Goal: Information Seeking & Learning: Learn about a topic

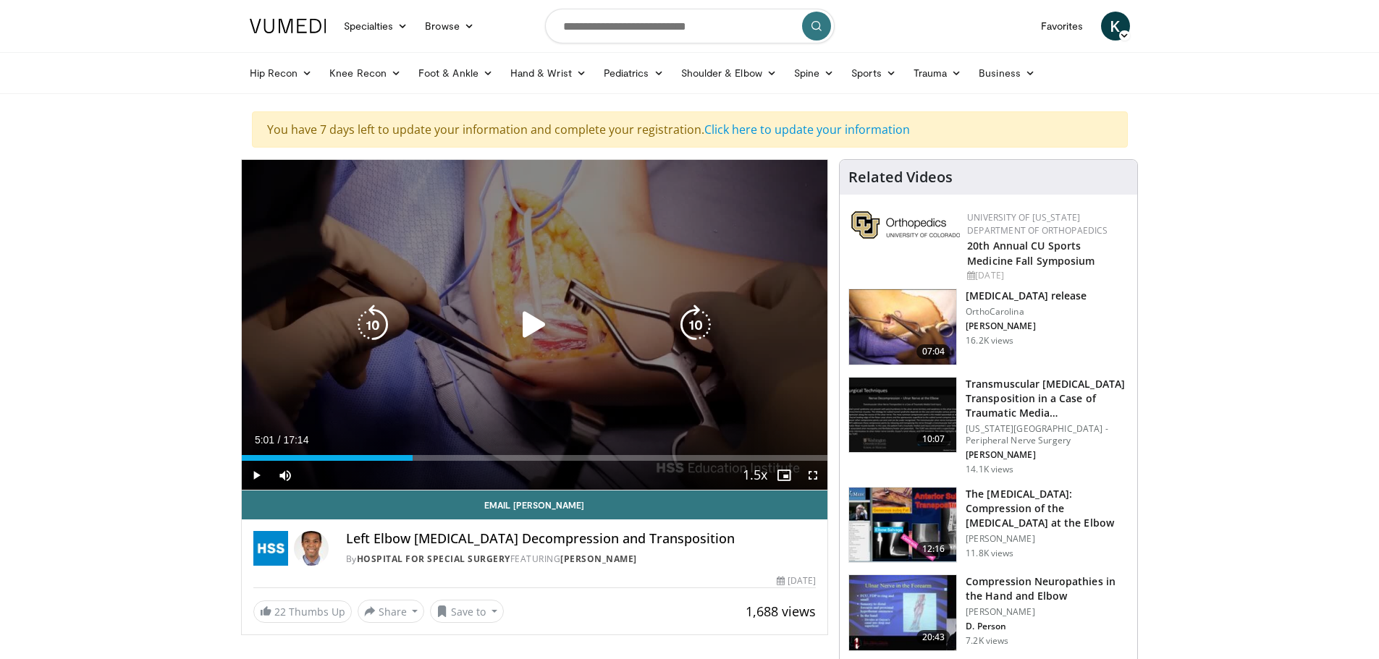
drag, startPoint x: 549, startPoint y: 345, endPoint x: 549, endPoint y: 331, distance: 13.8
click at [549, 331] on icon "Video Player" at bounding box center [534, 325] width 41 height 41
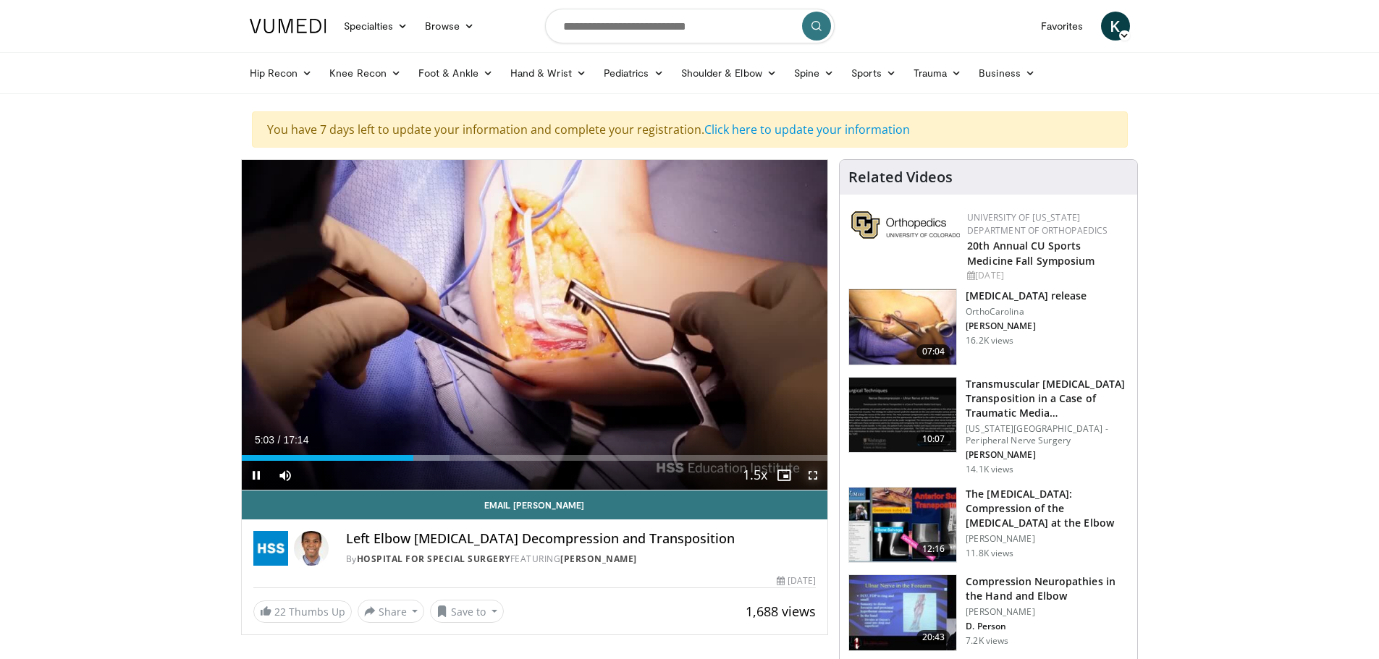
click at [811, 477] on span "Video Player" at bounding box center [812, 475] width 29 height 29
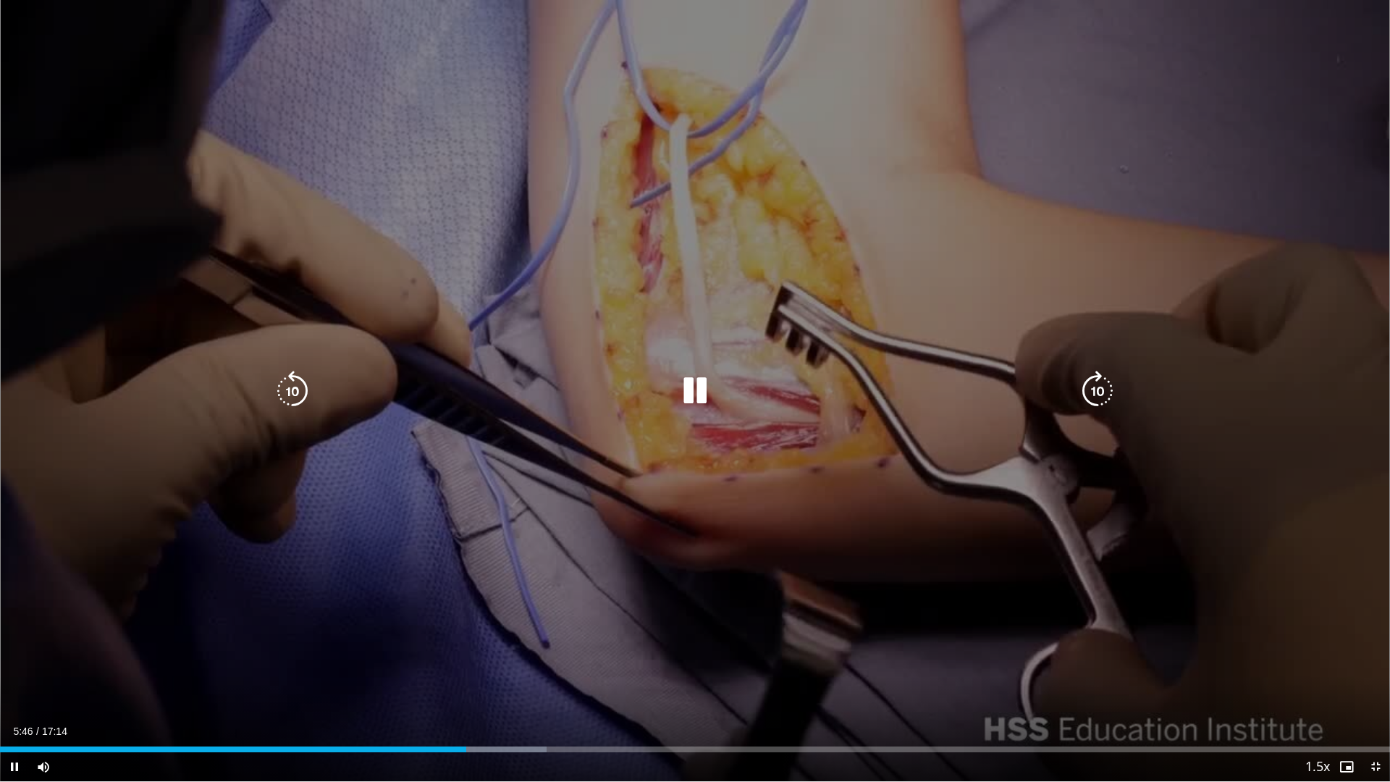
click at [988, 513] on div "10 seconds Tap to unmute" at bounding box center [695, 390] width 1390 height 781
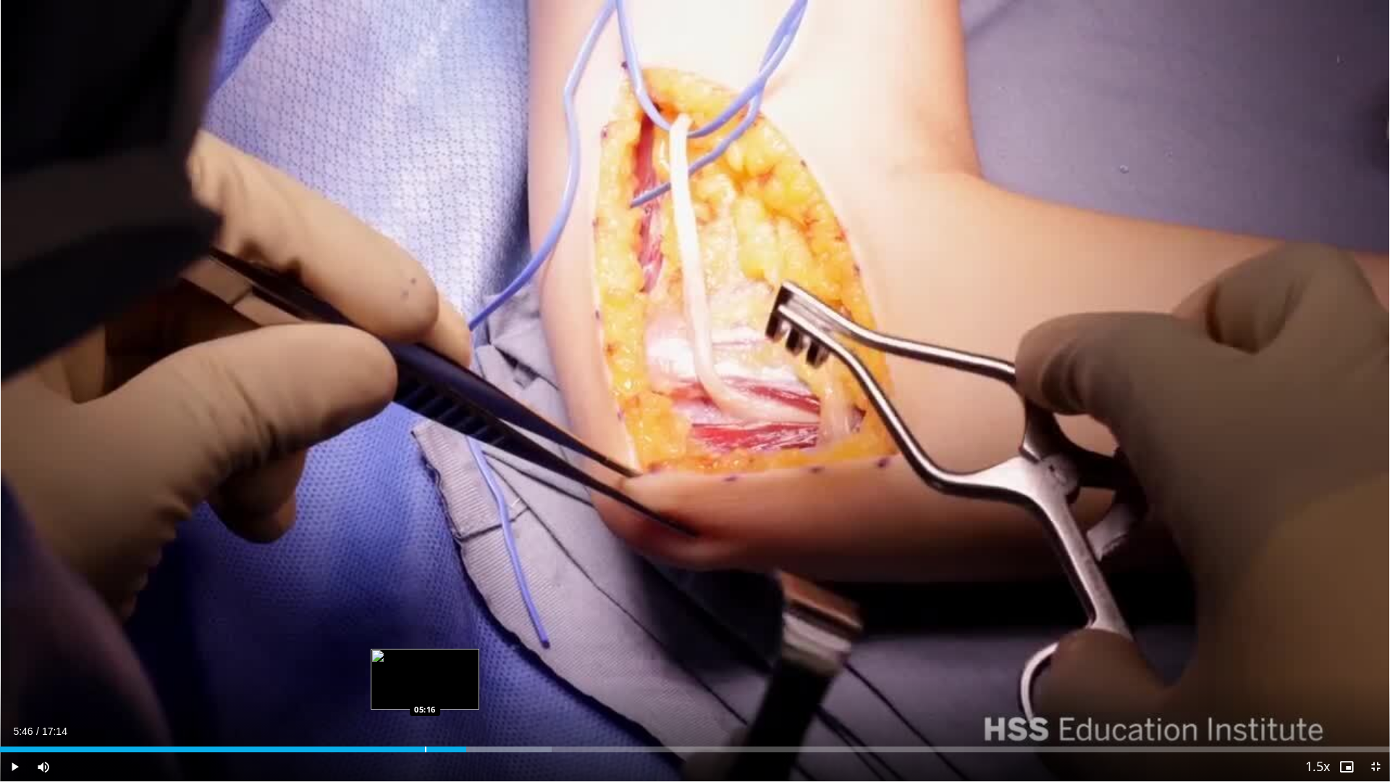
click at [425, 659] on div "Progress Bar" at bounding box center [425, 749] width 1 height 6
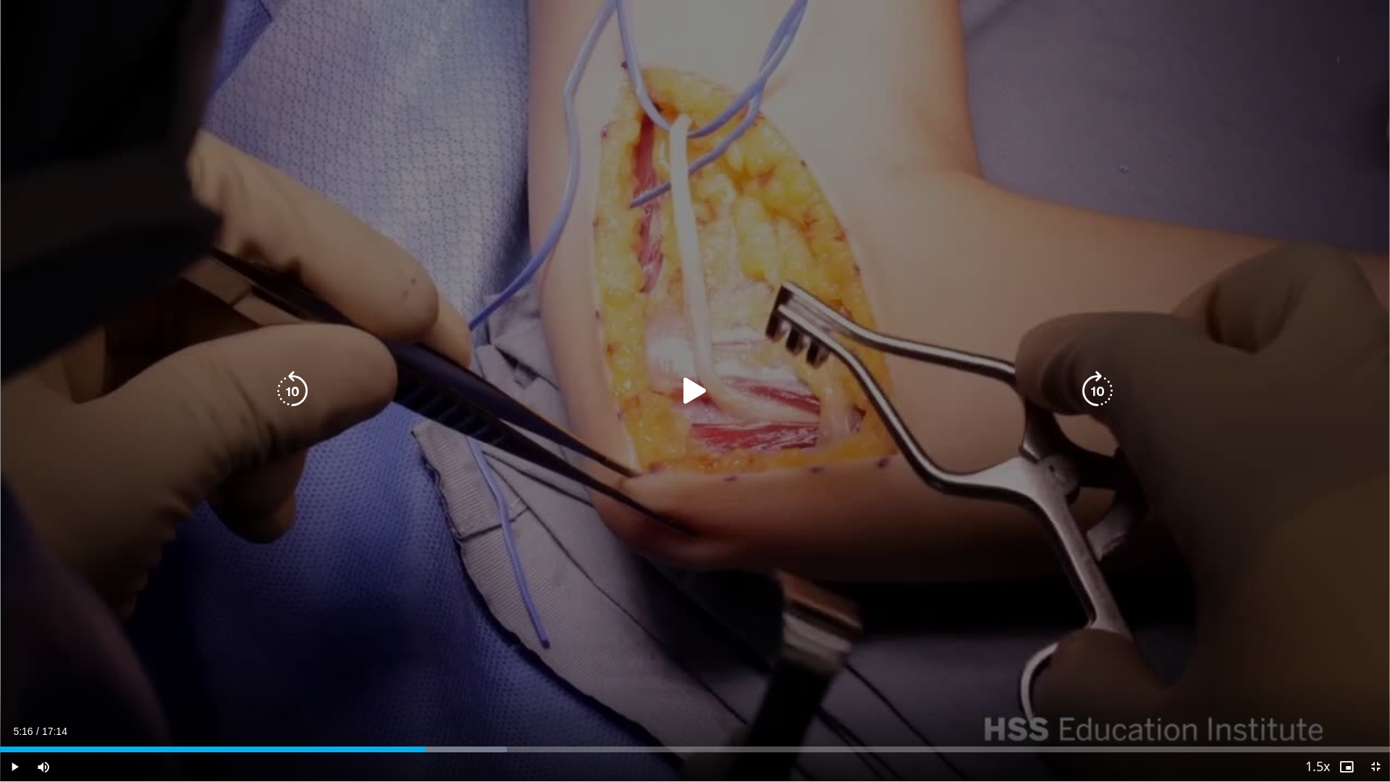
click at [795, 560] on div "10 seconds Tap to unmute" at bounding box center [695, 390] width 1390 height 781
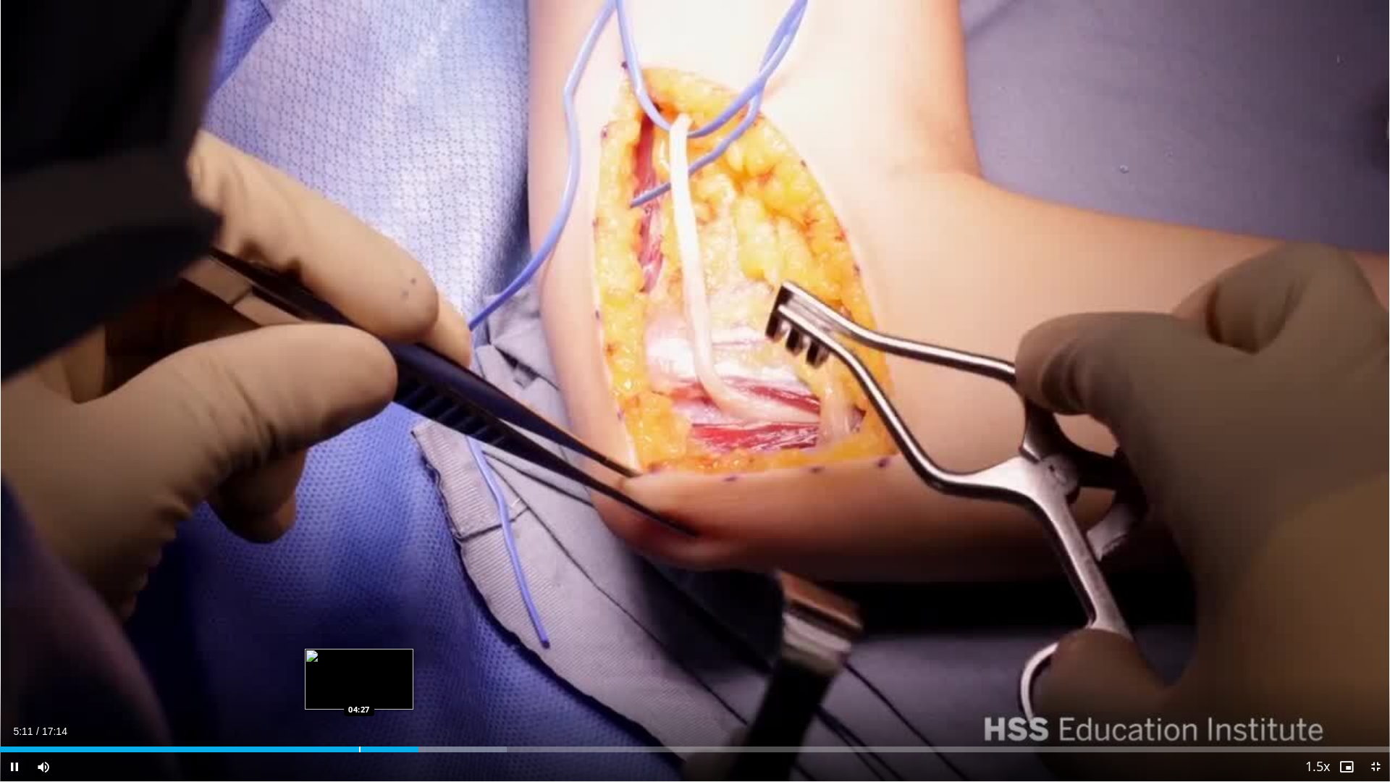
click at [359, 659] on div "Progress Bar" at bounding box center [359, 749] width 1 height 6
click at [345, 659] on div "Progress Bar" at bounding box center [345, 749] width 1 height 6
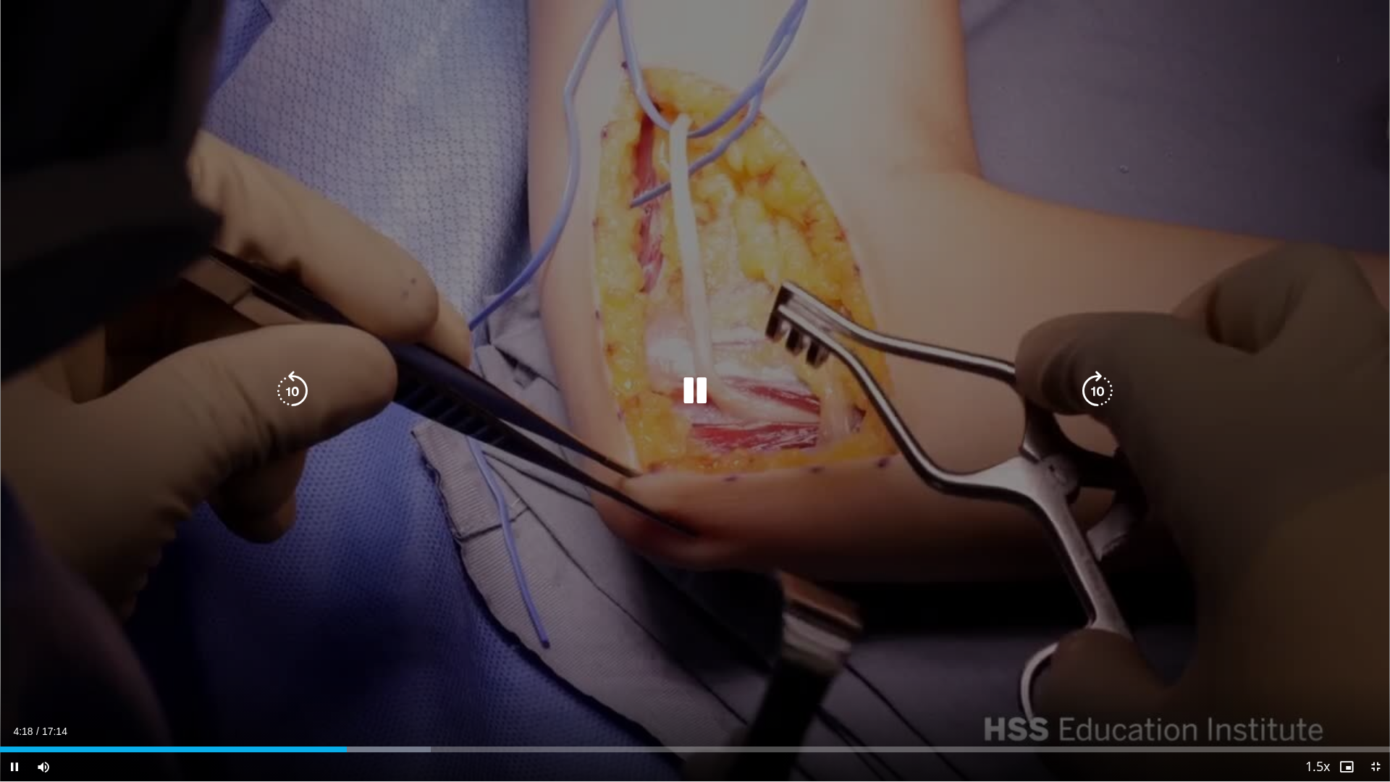
click at [943, 606] on div "10 seconds Tap to unmute" at bounding box center [695, 390] width 1390 height 781
click at [958, 605] on div "10 seconds Tap to unmute" at bounding box center [695, 390] width 1390 height 781
click at [977, 604] on div "10 seconds Tap to unmute" at bounding box center [695, 390] width 1390 height 781
click at [985, 601] on div "10 seconds Tap to unmute" at bounding box center [695, 390] width 1390 height 781
click at [708, 446] on div "10 seconds Tap to unmute" at bounding box center [695, 390] width 1390 height 781
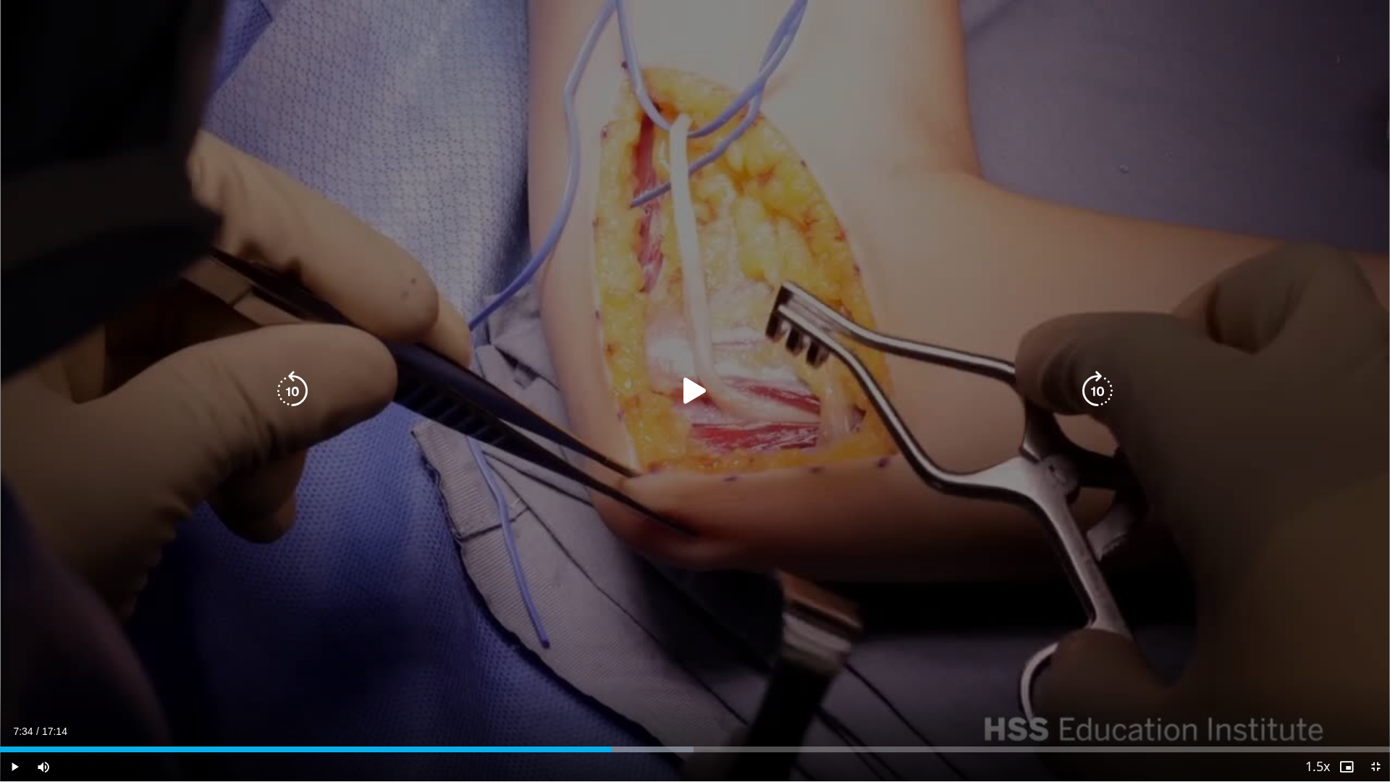
click at [662, 410] on div "10 seconds Tap to unmute" at bounding box center [695, 390] width 1390 height 781
click at [718, 527] on div "10 seconds Tap to unmute" at bounding box center [695, 390] width 1390 height 781
click at [719, 522] on div "10 seconds Tap to unmute" at bounding box center [695, 390] width 1390 height 781
click at [1187, 586] on div "10 seconds Tap to unmute" at bounding box center [695, 390] width 1390 height 781
click at [746, 529] on div "10 seconds Tap to unmute" at bounding box center [695, 390] width 1390 height 781
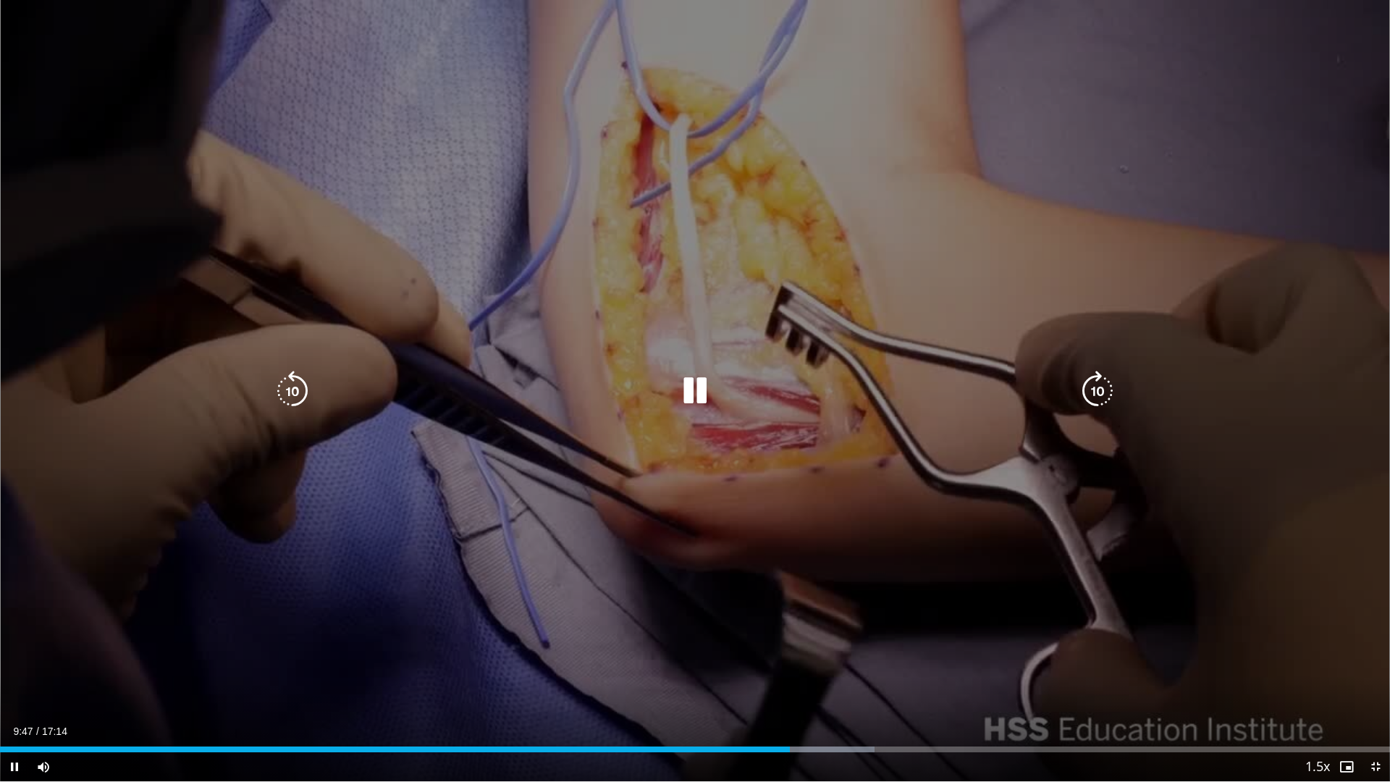
click at [867, 478] on div "10 seconds Tap to unmute" at bounding box center [695, 390] width 1390 height 781
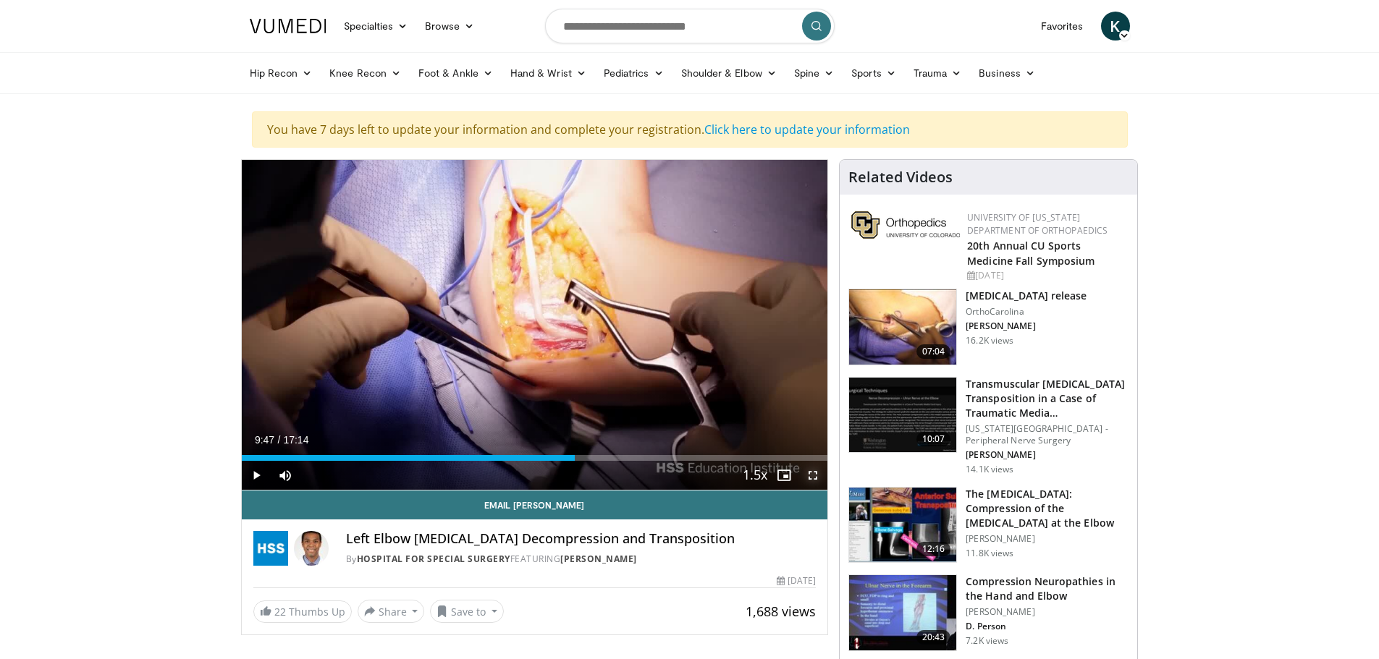
click at [820, 481] on span "Video Player" at bounding box center [812, 475] width 29 height 29
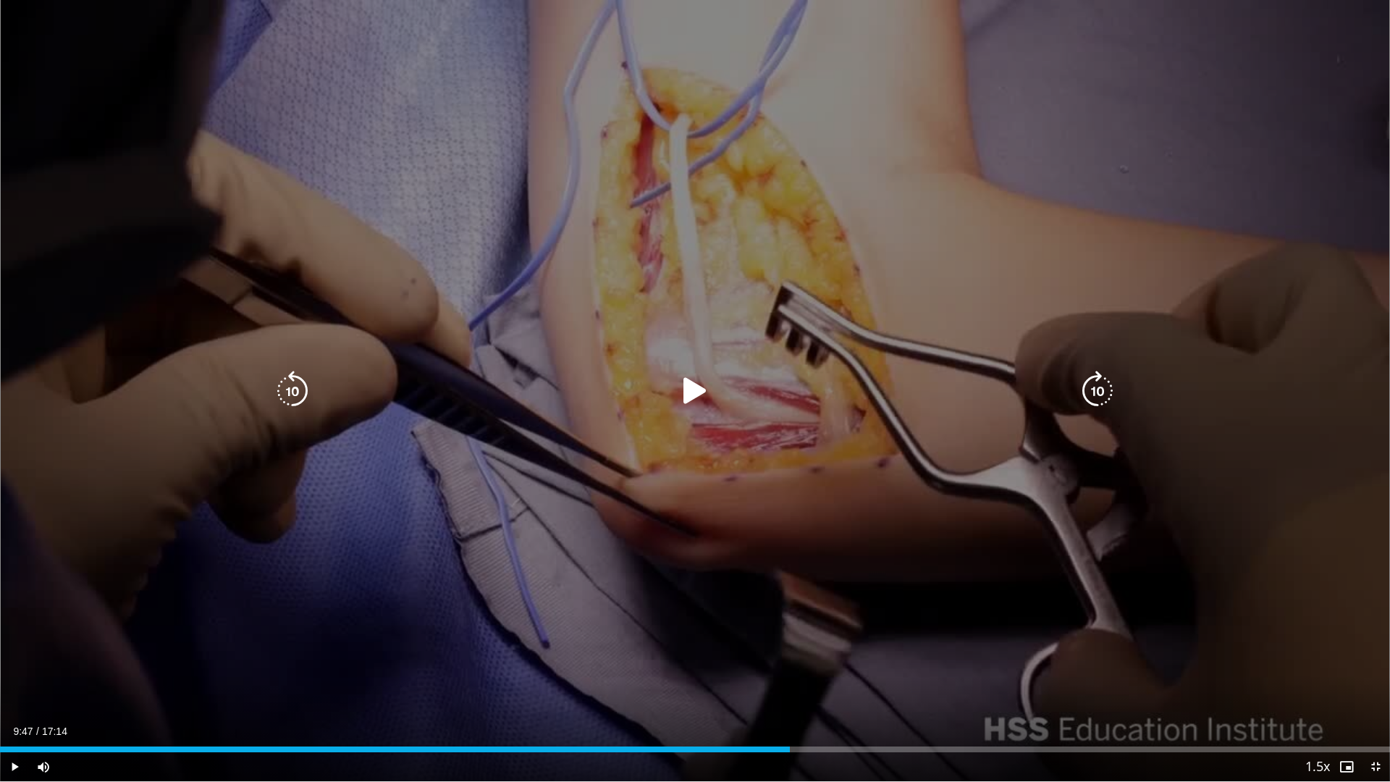
click at [685, 397] on icon "Video Player" at bounding box center [695, 391] width 41 height 41
click at [816, 356] on div "10 seconds Tap to unmute" at bounding box center [695, 390] width 1390 height 781
click at [779, 398] on div "Video Player" at bounding box center [695, 390] width 834 height 29
click at [717, 381] on div "Video Player" at bounding box center [695, 390] width 834 height 29
click at [704, 389] on icon "Video Player" at bounding box center [695, 391] width 41 height 41
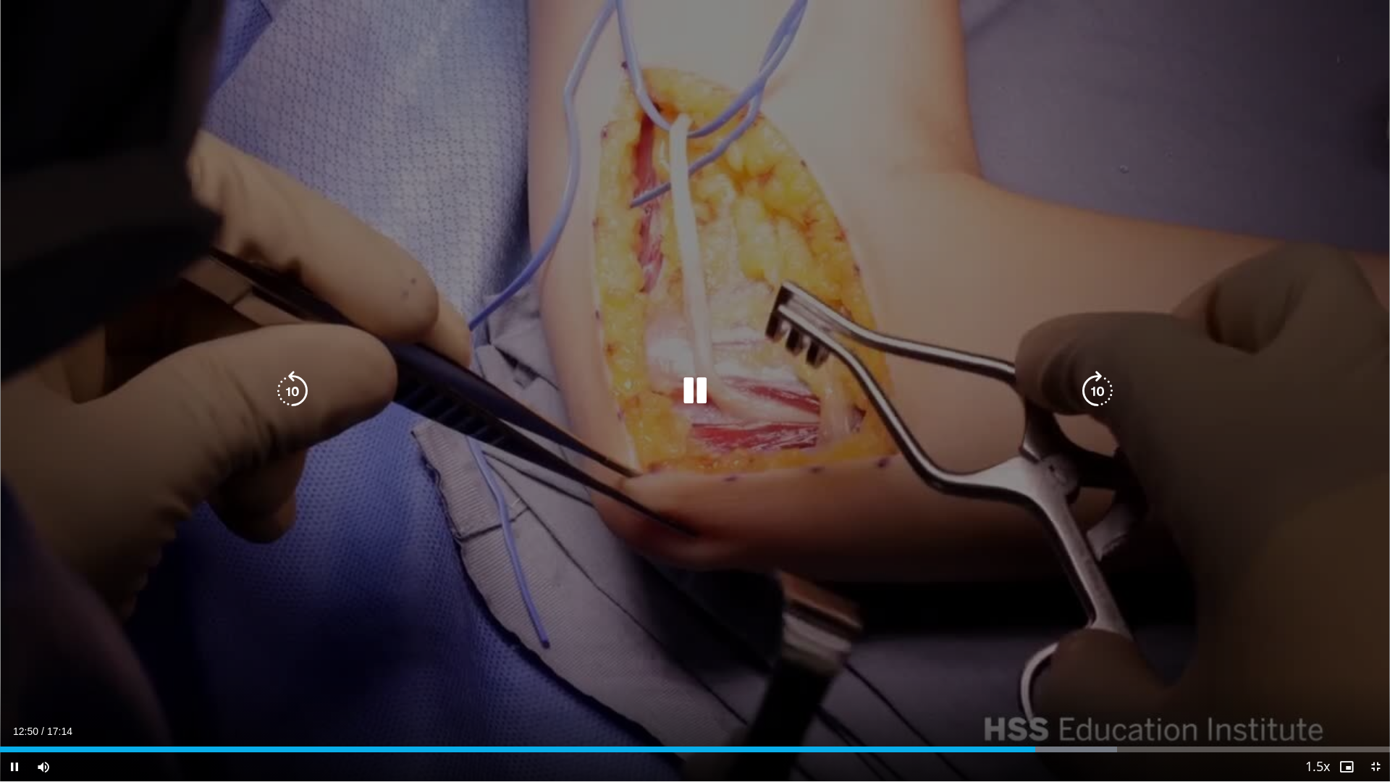
click at [811, 429] on div "10 seconds Tap to unmute" at bounding box center [695, 390] width 1390 height 781
click at [489, 418] on div "10 seconds Tap to unmute" at bounding box center [695, 390] width 1390 height 781
drag, startPoint x: 971, startPoint y: 510, endPoint x: 963, endPoint y: 510, distance: 7.3
click at [963, 510] on div "10 seconds Tap to unmute" at bounding box center [695, 390] width 1390 height 781
click at [880, 506] on div "10 seconds Tap to unmute" at bounding box center [695, 390] width 1390 height 781
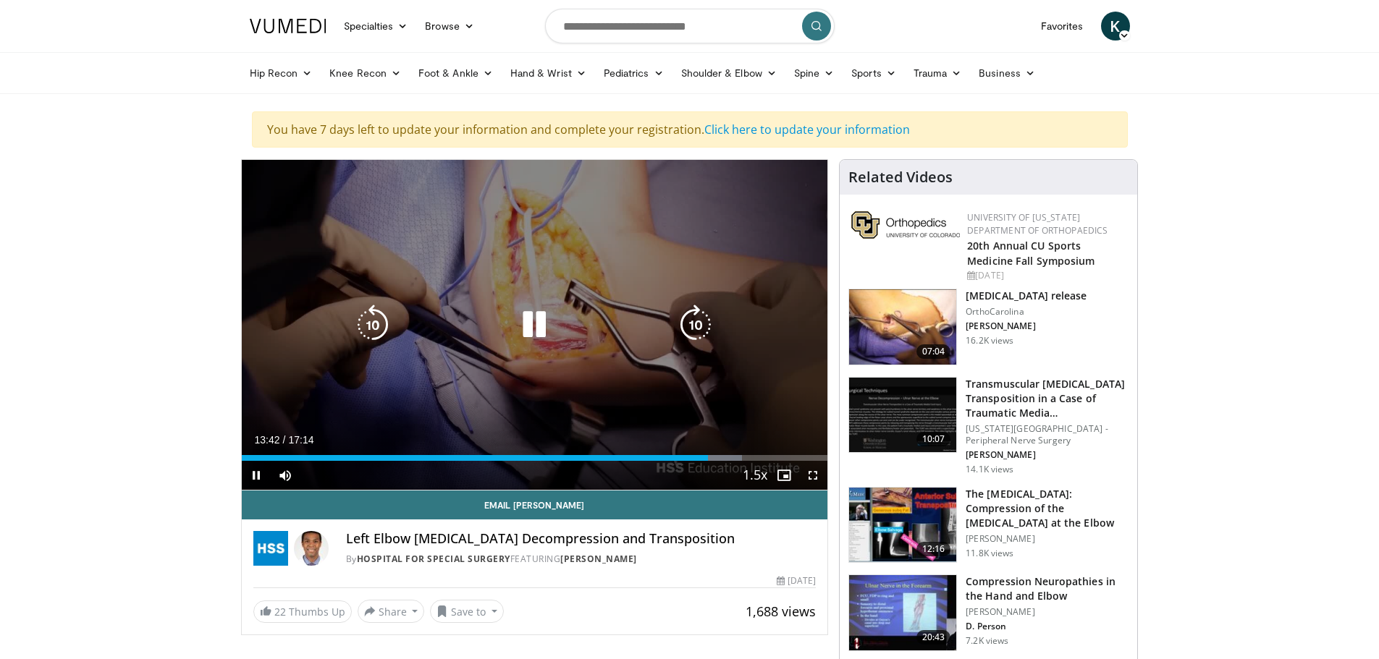
click at [614, 384] on div "10 seconds Tap to unmute" at bounding box center [535, 325] width 586 height 330
click at [633, 391] on div "10 seconds Tap to unmute" at bounding box center [535, 325] width 586 height 330
click at [622, 319] on div "Video Player" at bounding box center [534, 325] width 352 height 29
click at [539, 355] on div "10 seconds Tap to unmute" at bounding box center [535, 325] width 586 height 330
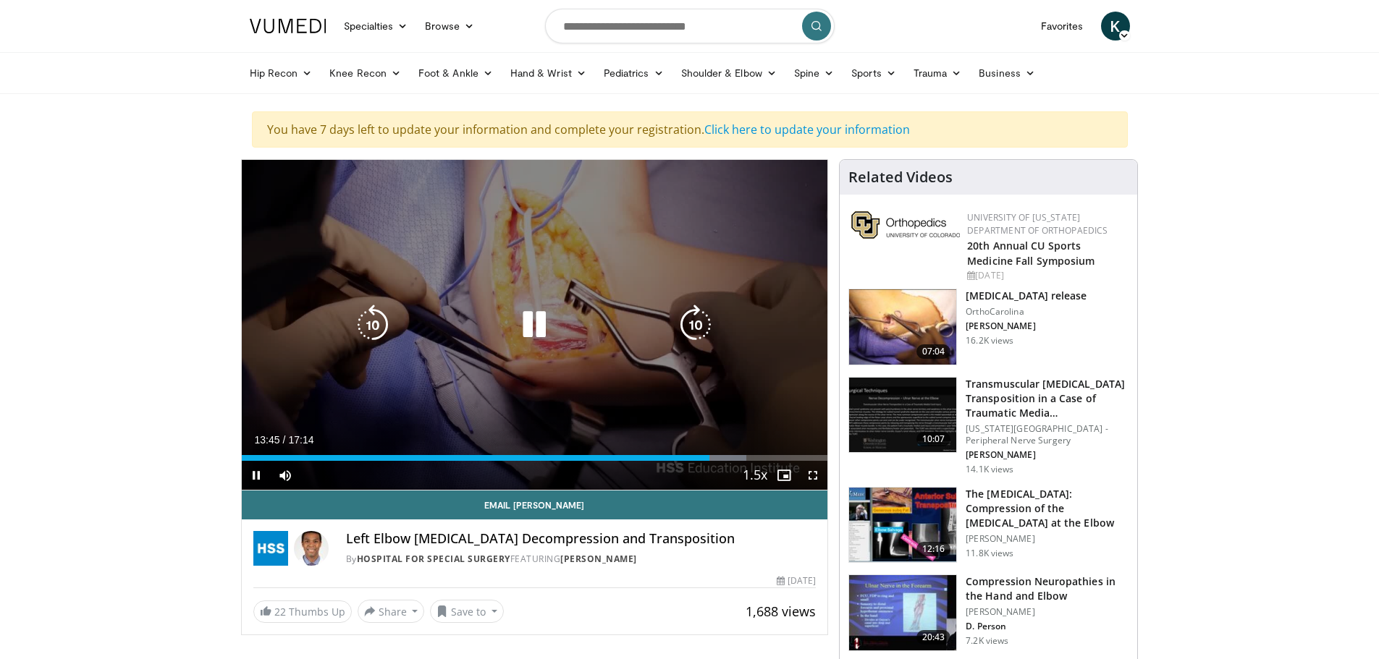
click at [523, 309] on icon "Video Player" at bounding box center [534, 325] width 41 height 41
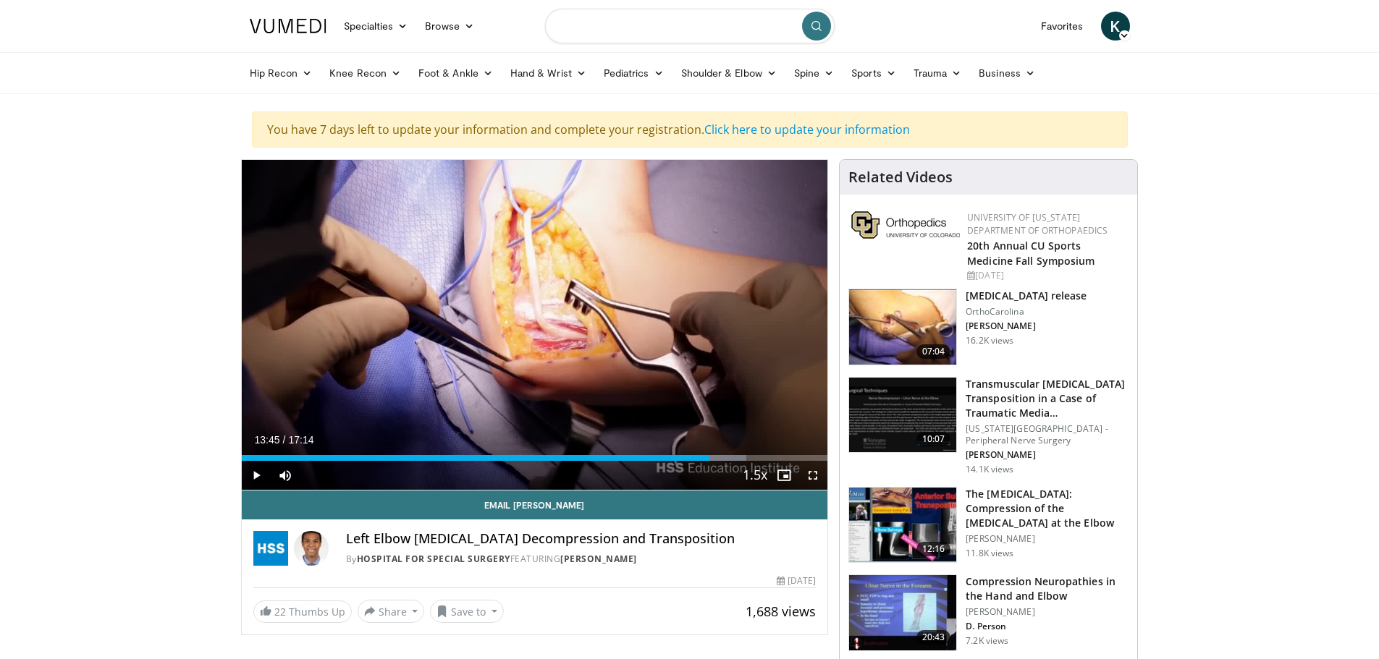
click at [620, 32] on input "Search topics, interventions" at bounding box center [690, 26] width 290 height 35
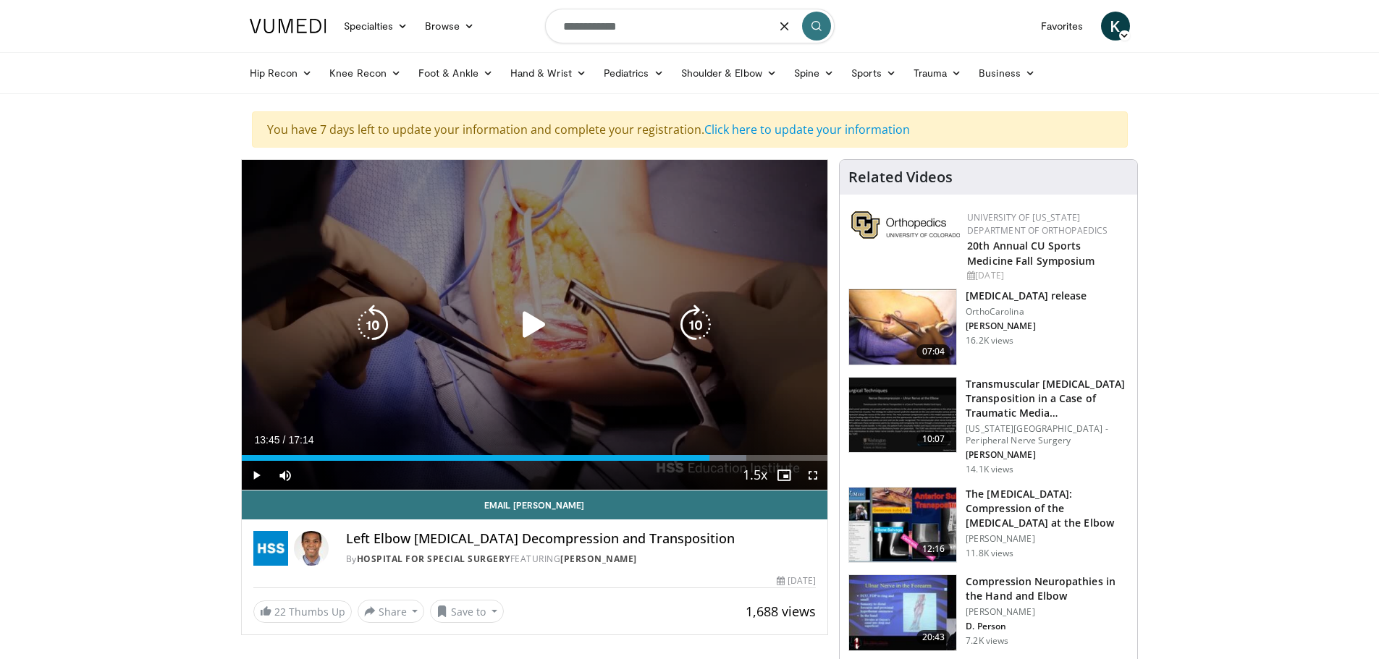
type input "**********"
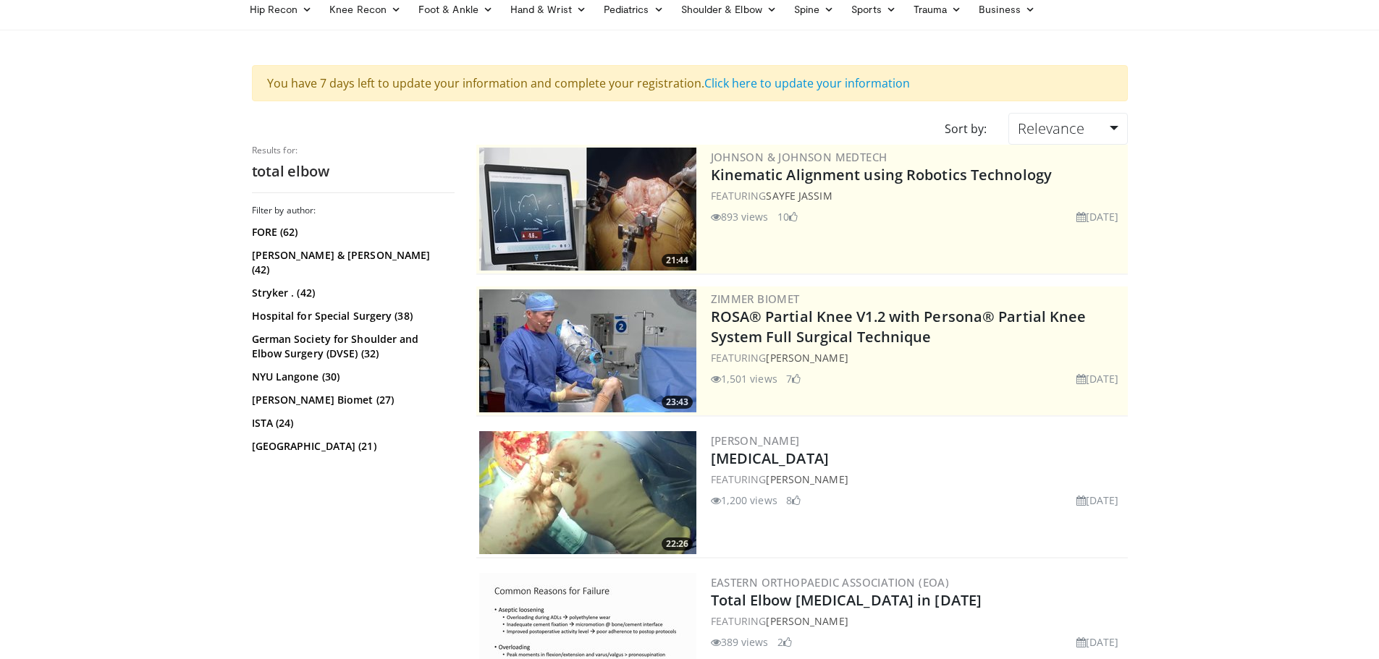
scroll to position [145, 0]
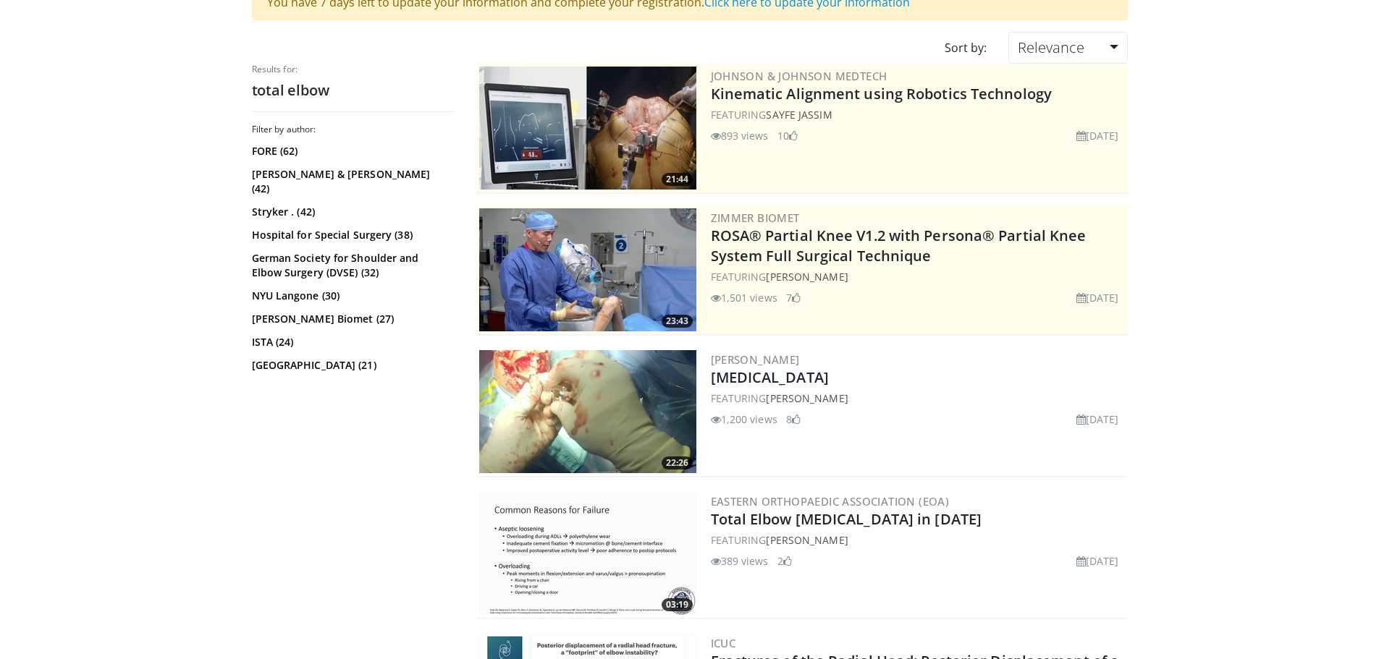
click at [620, 402] on img at bounding box center [587, 411] width 217 height 123
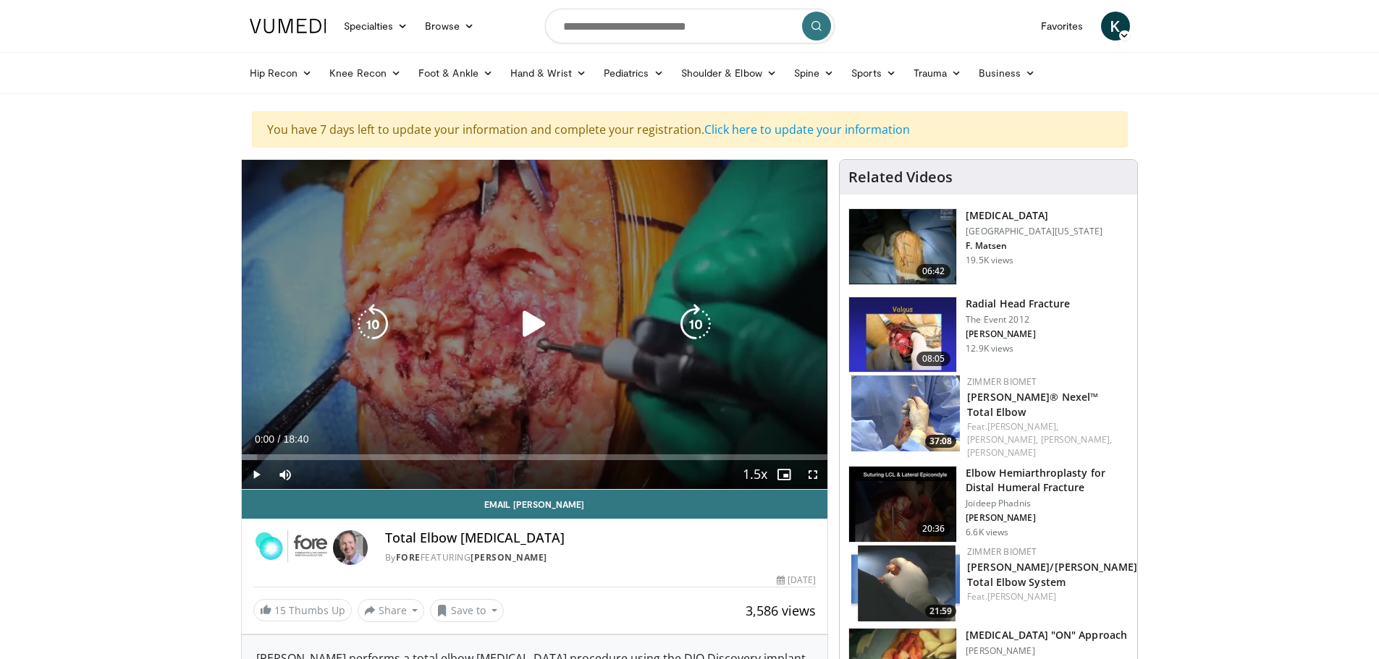
click at [539, 328] on icon "Video Player" at bounding box center [534, 324] width 41 height 41
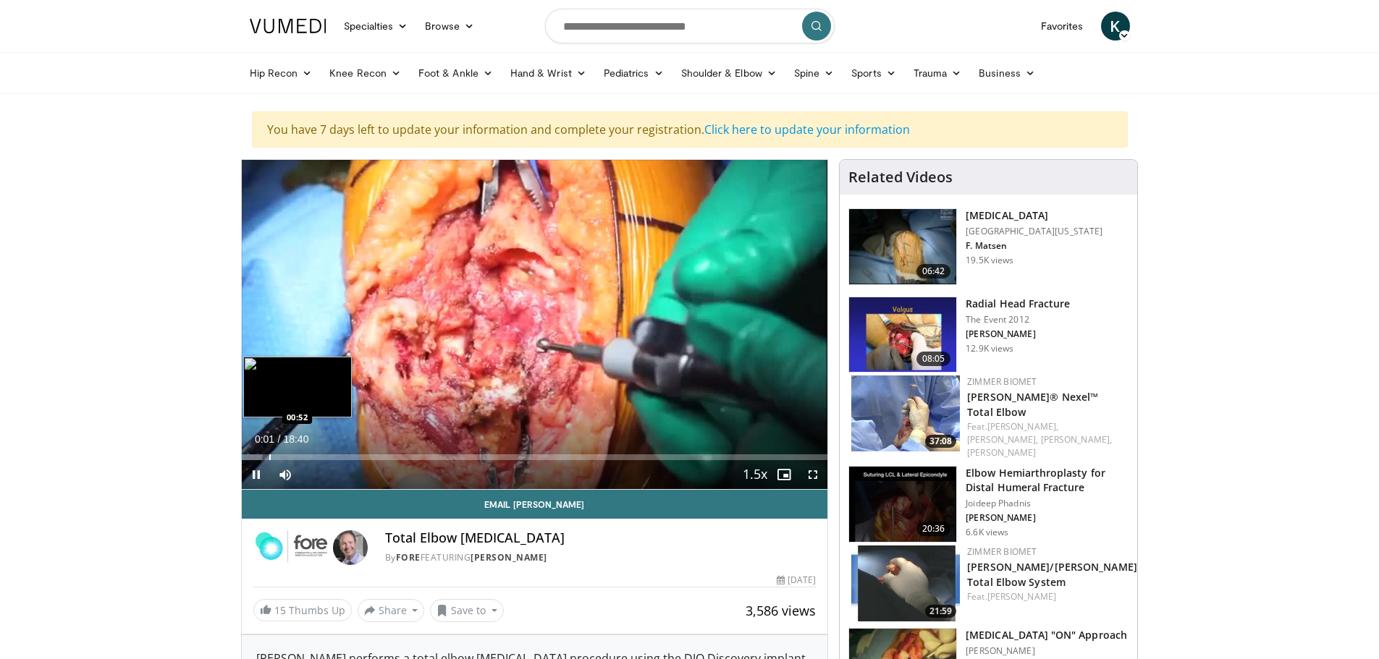
click at [269, 452] on div "Loaded : 3.53% 00:01 00:52" at bounding box center [535, 454] width 586 height 14
click at [324, 452] on div "Loaded : 5.30% 00:52 02:37" at bounding box center [535, 454] width 586 height 14
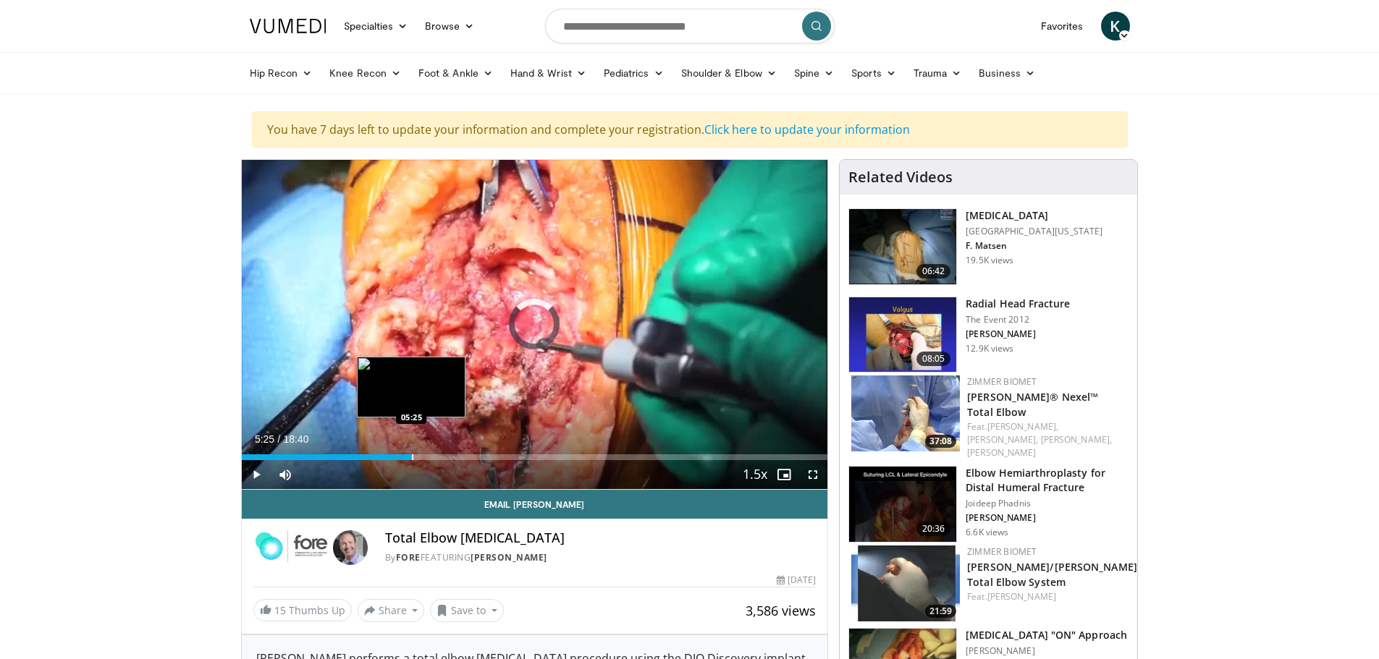
click at [411, 448] on div "Loaded : 16.08% 05:25 05:25" at bounding box center [535, 454] width 586 height 14
click at [444, 449] on div "Loaded : 30.37% 06:28 06:27" at bounding box center [535, 454] width 586 height 14
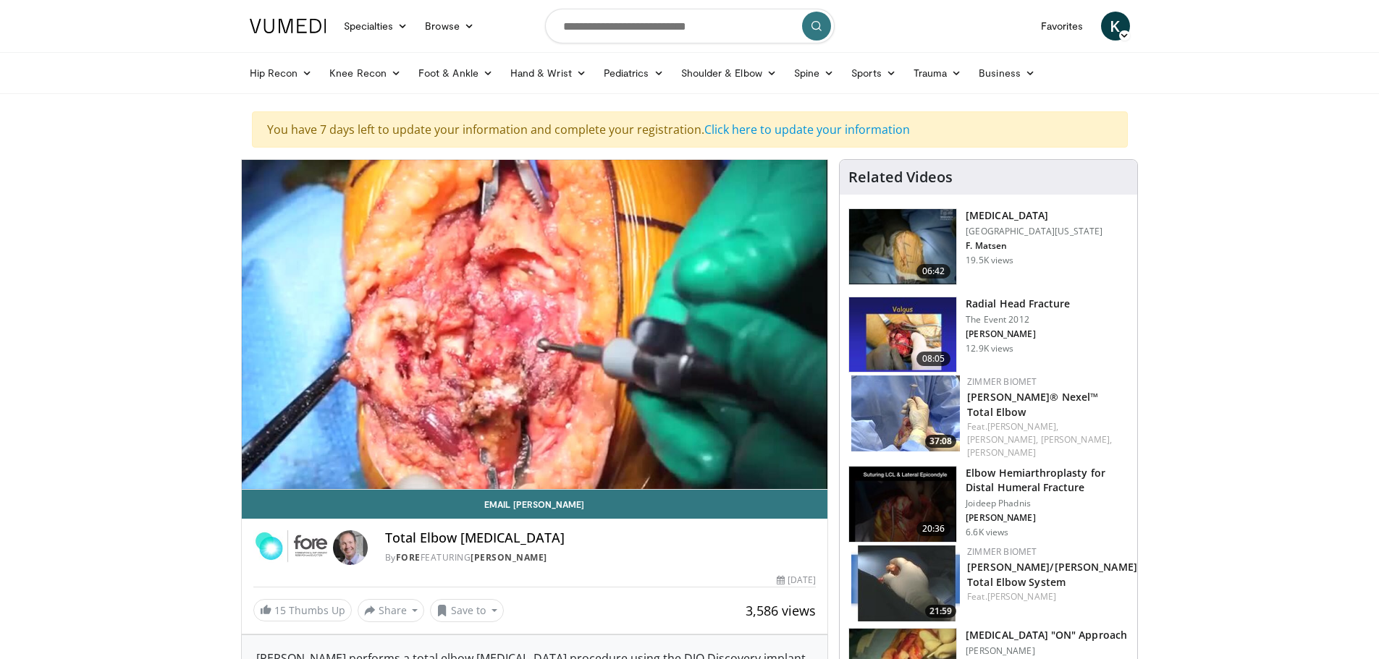
click at [446, 484] on div "Progress Bar" at bounding box center [444, 487] width 1 height 6
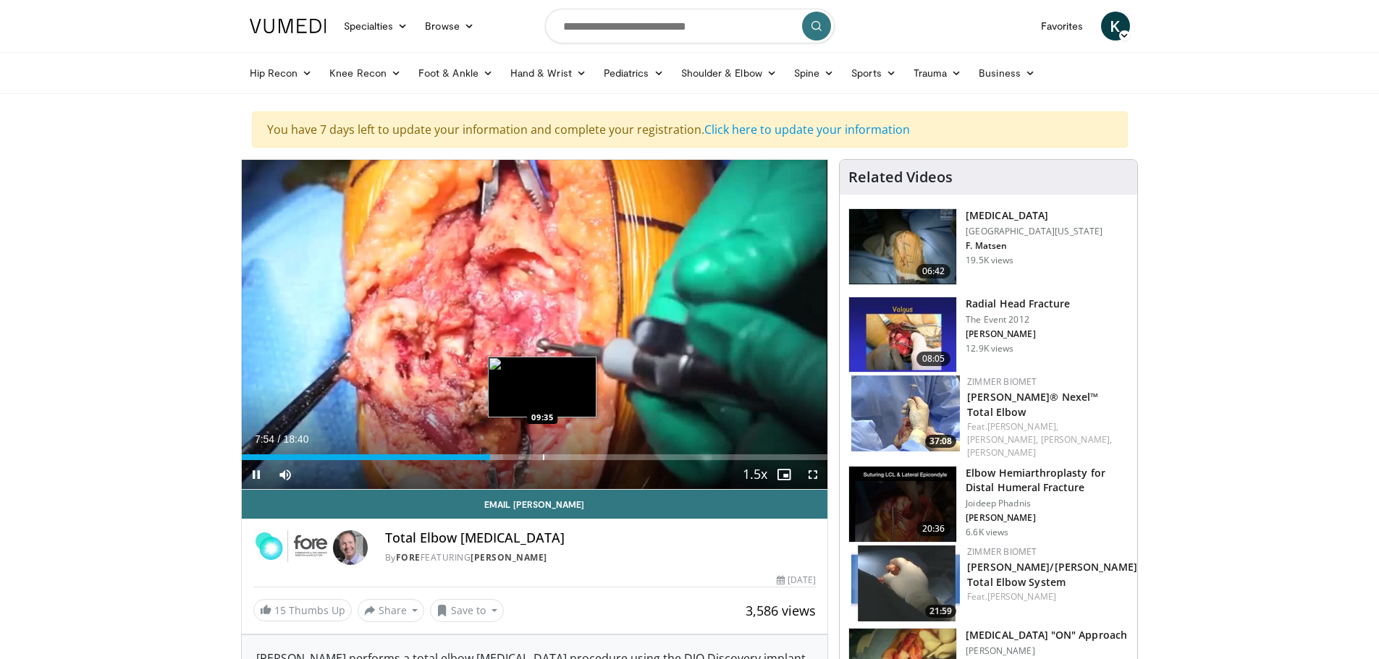
click at [528, 455] on div "Loaded : 44.66% 07:54 09:35" at bounding box center [535, 458] width 586 height 6
click at [592, 458] on div "Progress Bar" at bounding box center [592, 458] width 1 height 6
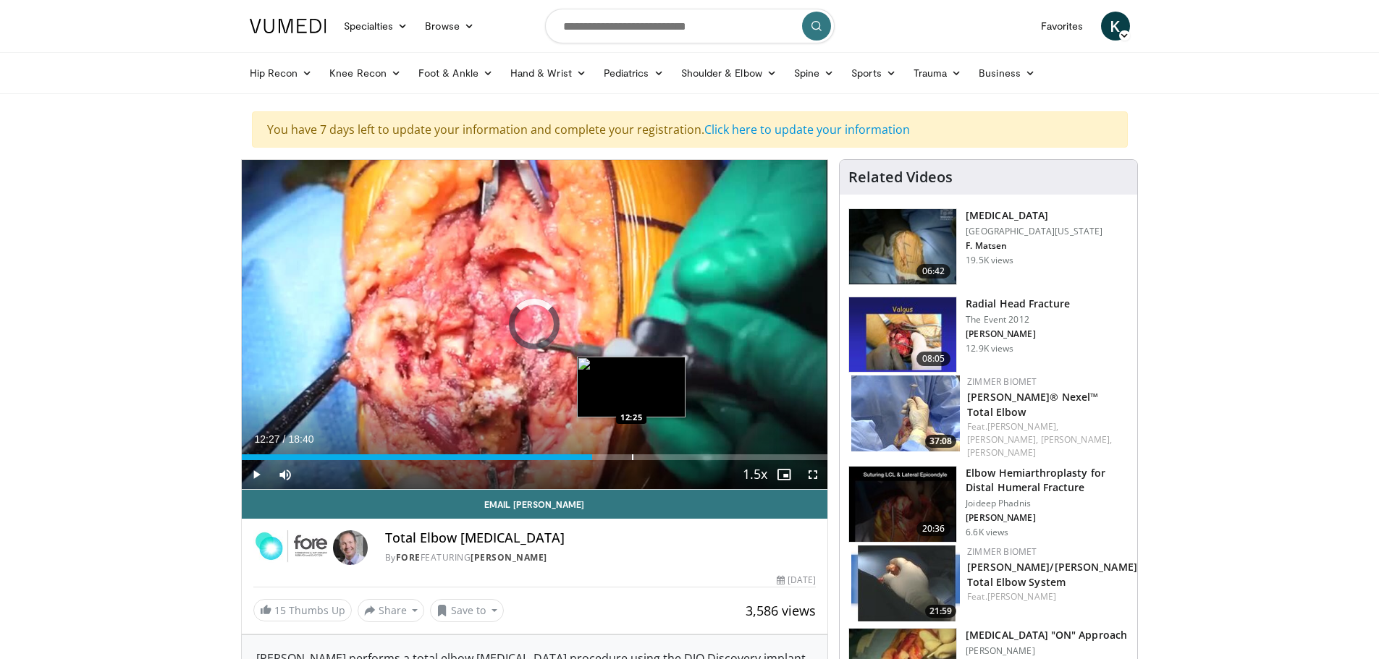
click at [632, 457] on div "Progress Bar" at bounding box center [632, 458] width 1 height 6
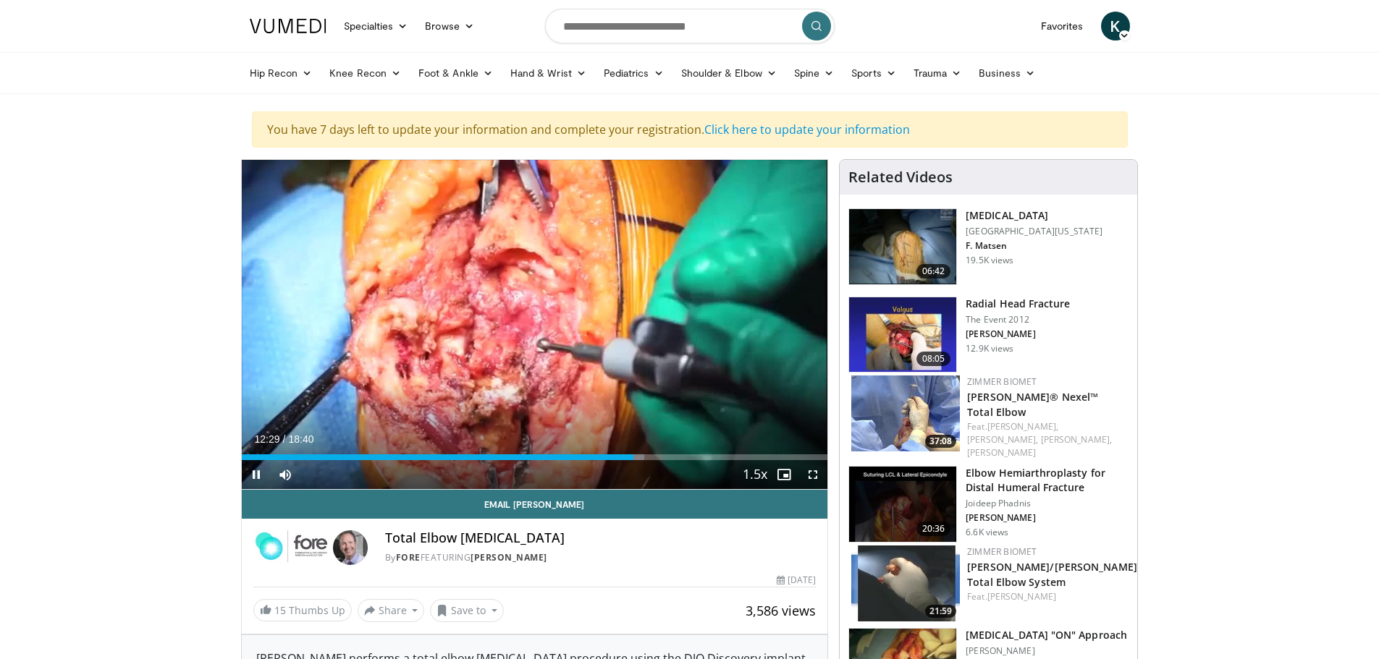
click at [666, 461] on div "Current Time 12:29 / Duration 18:40 Pause Skip Backward Skip Forward Mute Loade…" at bounding box center [535, 474] width 586 height 29
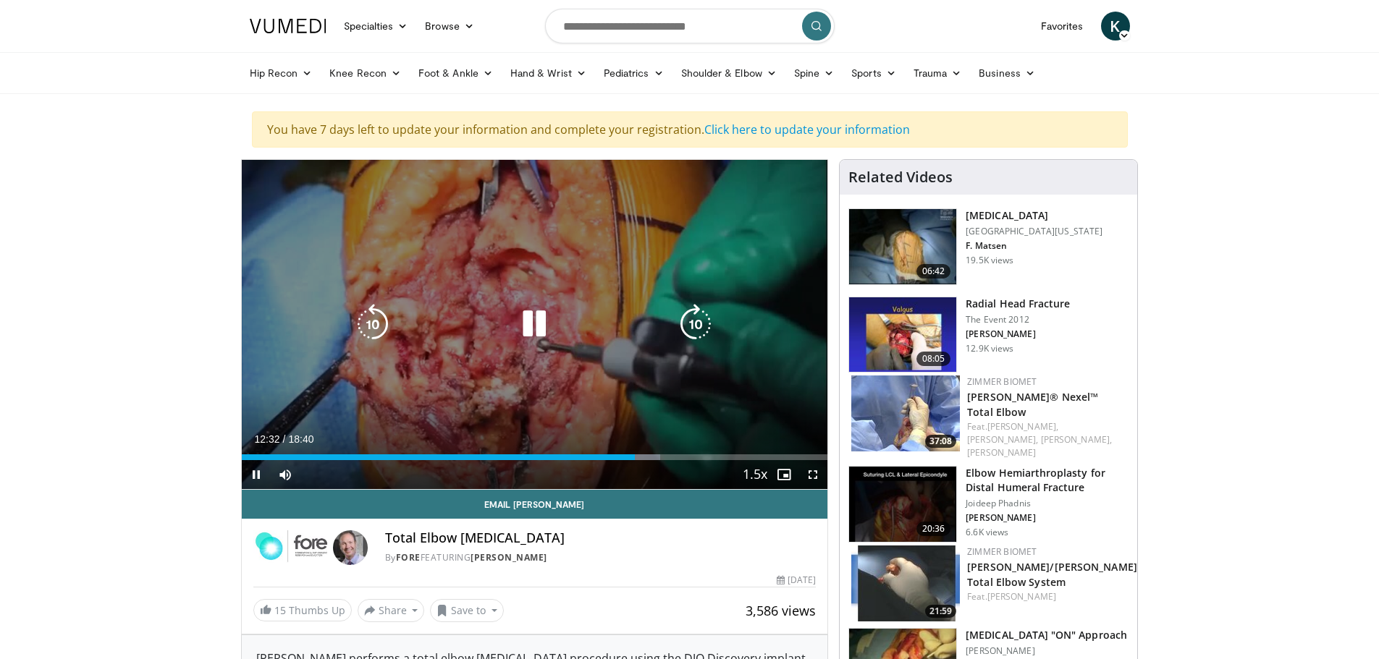
click at [539, 327] on icon "Video Player" at bounding box center [534, 324] width 41 height 41
click at [537, 321] on icon "Video Player" at bounding box center [534, 324] width 41 height 41
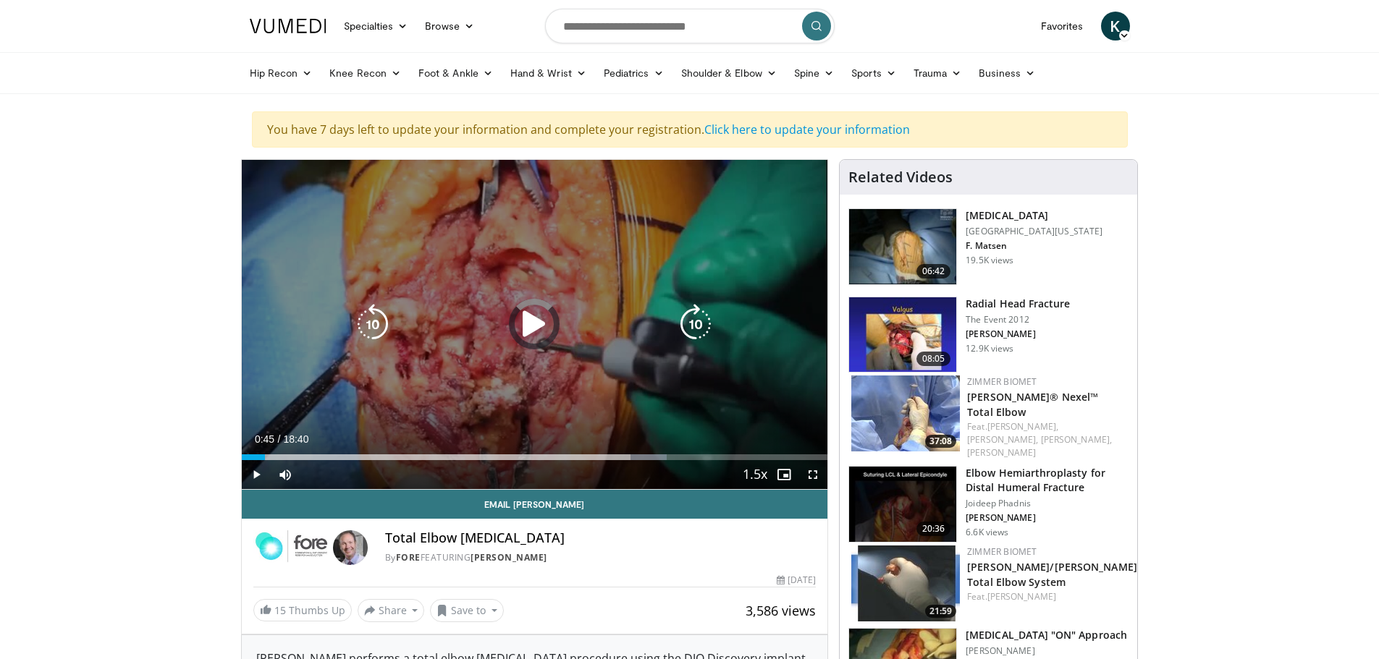
drag, startPoint x: 265, startPoint y: 452, endPoint x: 243, endPoint y: 455, distance: 22.6
click at [243, 455] on div "Loaded : 72.58% 12:33 00:45" at bounding box center [535, 454] width 586 height 14
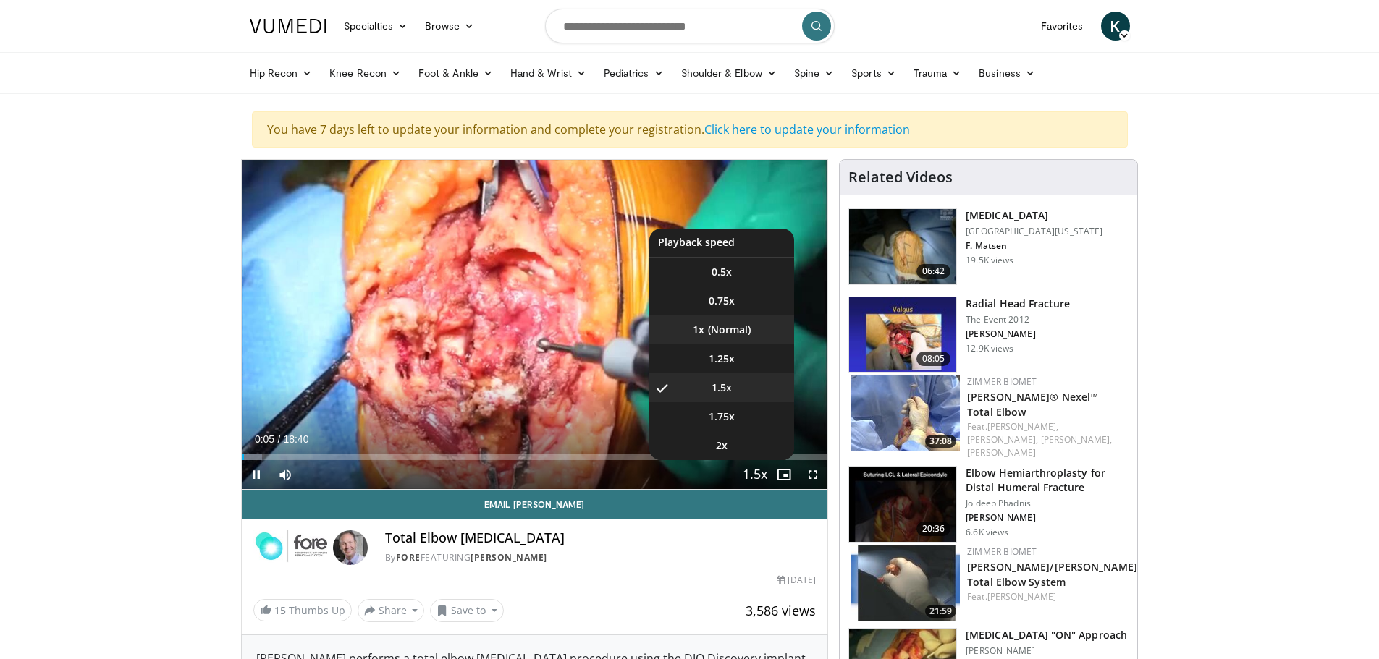
click at [722, 337] on li "1x" at bounding box center [721, 330] width 145 height 29
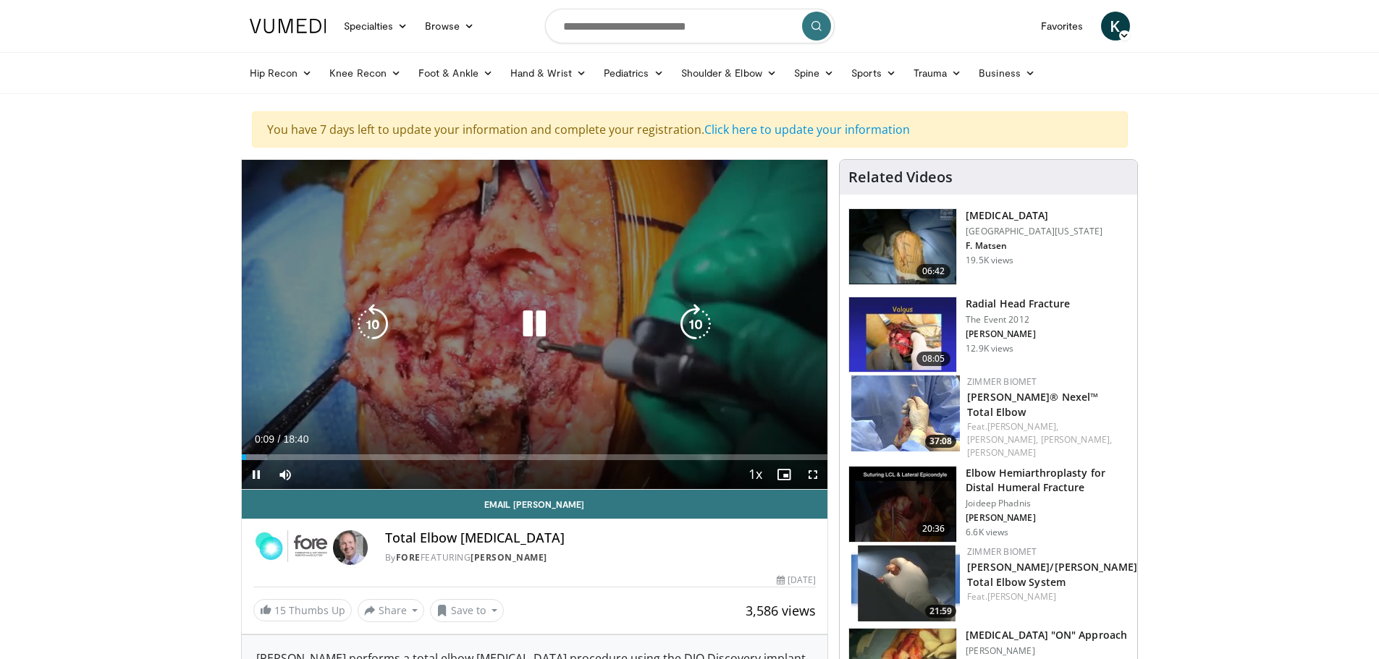
click at [539, 353] on div "10 seconds Tap to unmute" at bounding box center [535, 324] width 586 height 329
drag, startPoint x: 689, startPoint y: 303, endPoint x: 696, endPoint y: 309, distance: 9.7
click at [690, 303] on div "10 seconds Tap to unmute" at bounding box center [535, 324] width 586 height 329
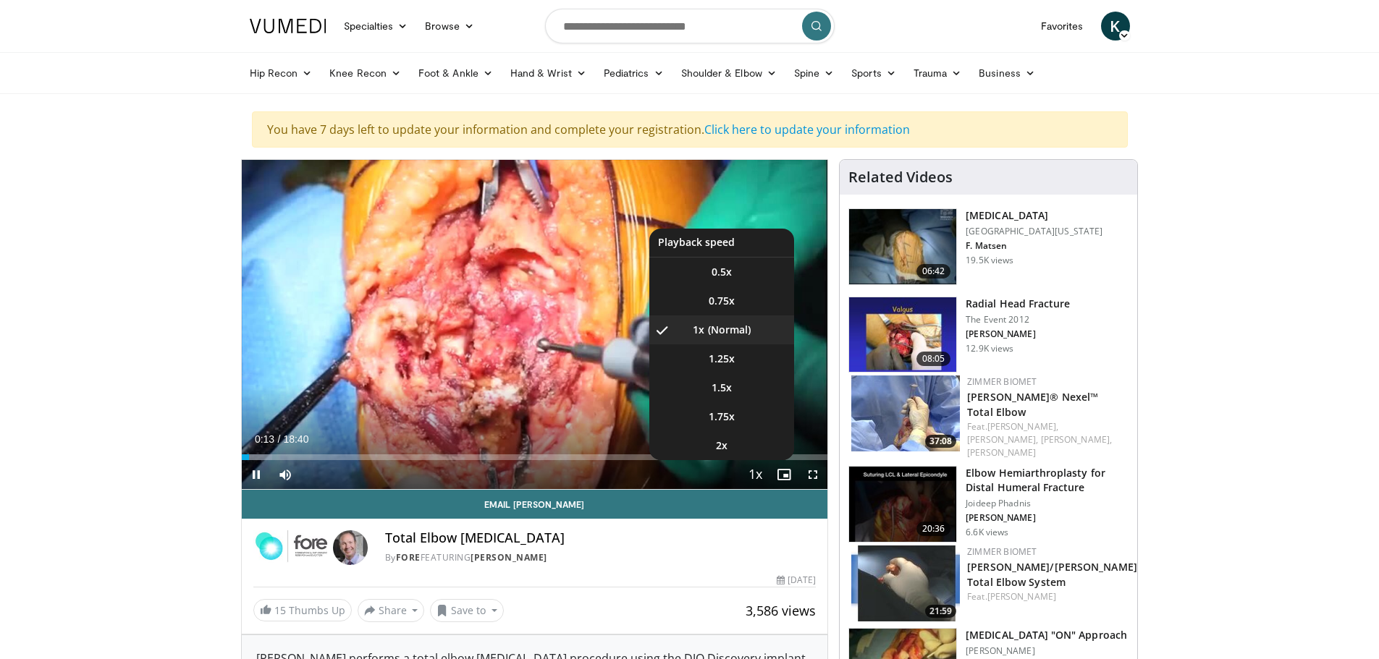
click at [750, 478] on span "Video Player" at bounding box center [755, 475] width 20 height 29
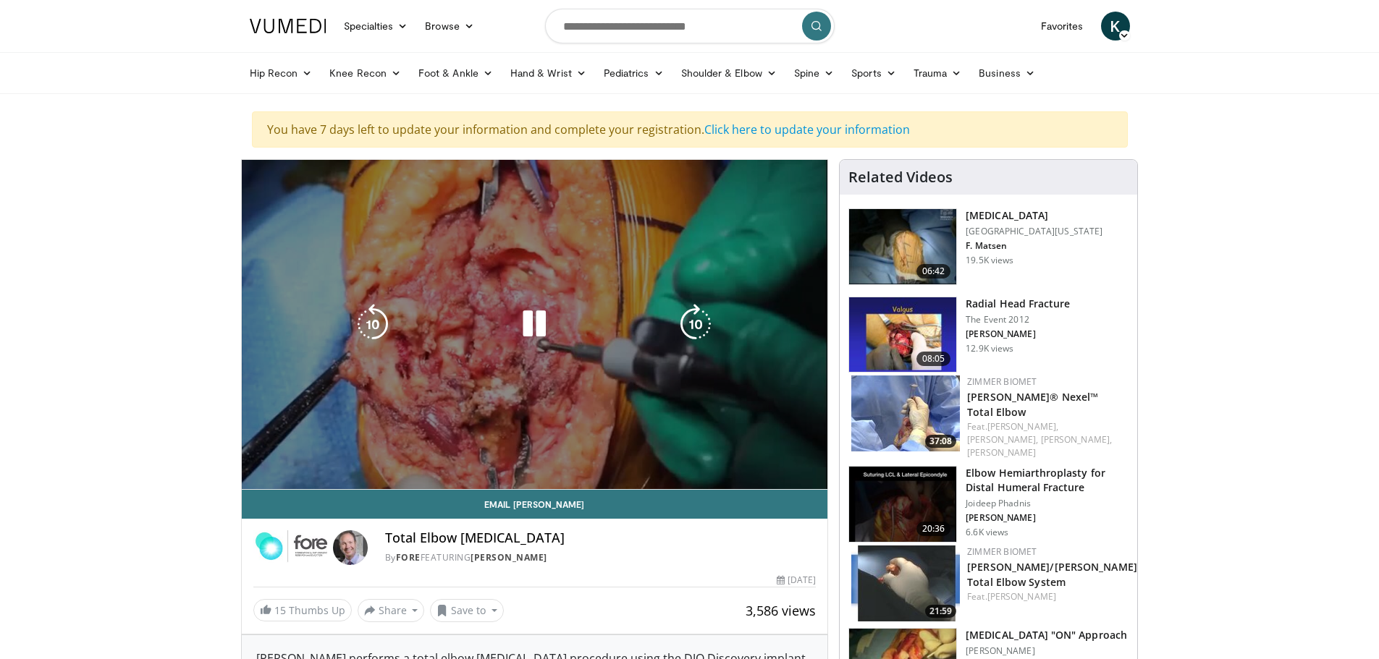
click at [752, 477] on span "Video Player" at bounding box center [755, 475] width 20 height 29
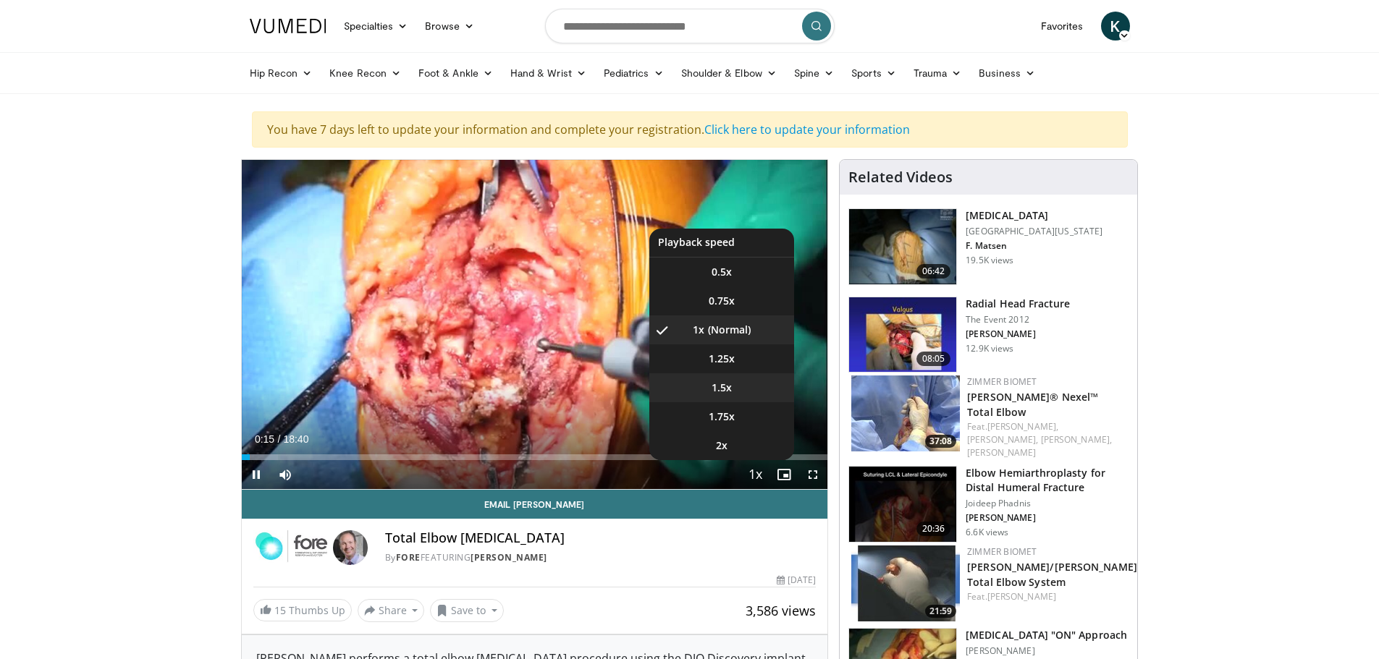
click at [728, 381] on span "1.5x" at bounding box center [722, 388] width 20 height 14
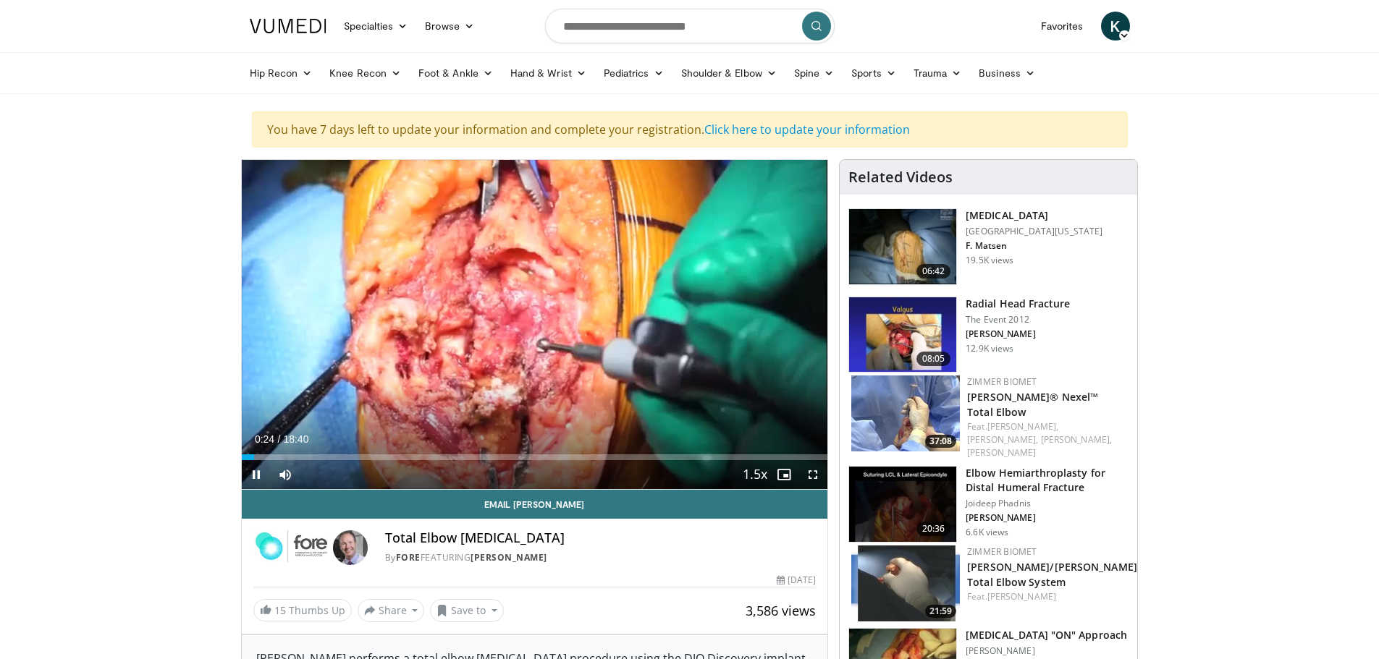
drag, startPoint x: 350, startPoint y: 481, endPoint x: 374, endPoint y: 481, distance: 23.9
click at [374, 481] on div "Current Time 0:24 / Duration 18:40 Pause Skip Backward Skip Forward Mute 100% L…" at bounding box center [535, 474] width 586 height 29
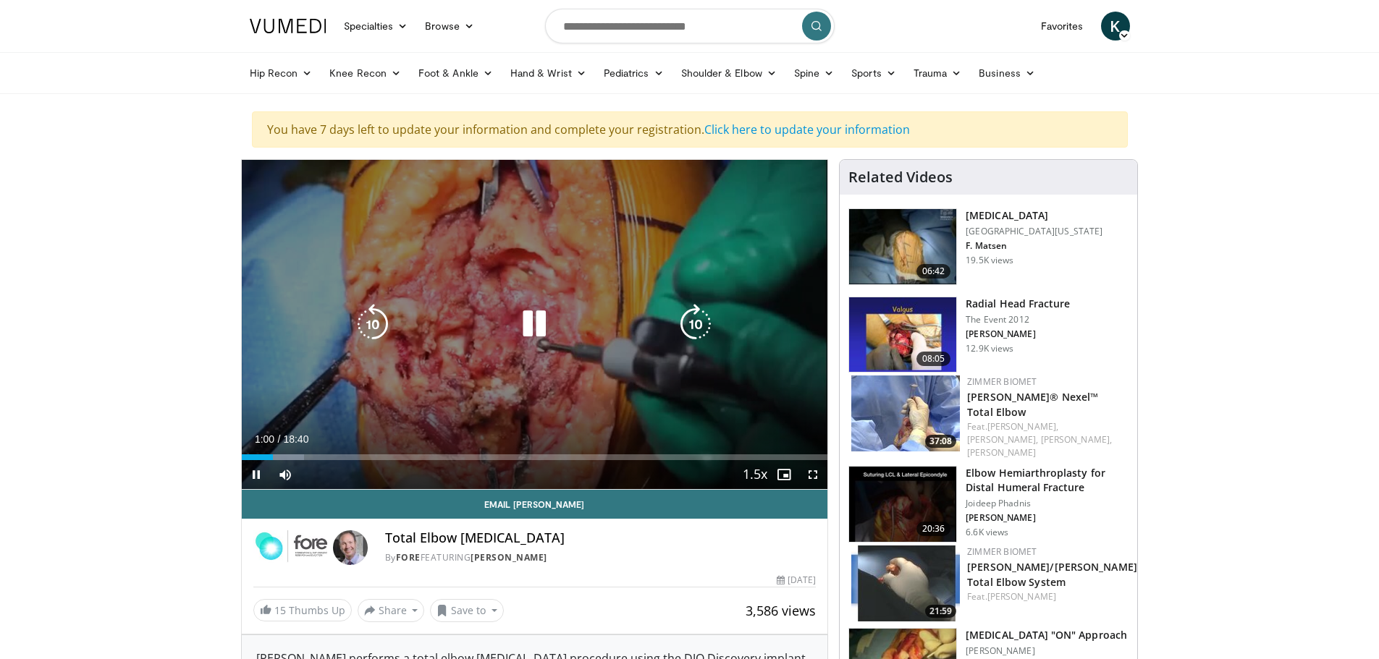
click at [547, 324] on icon "Video Player" at bounding box center [534, 324] width 41 height 41
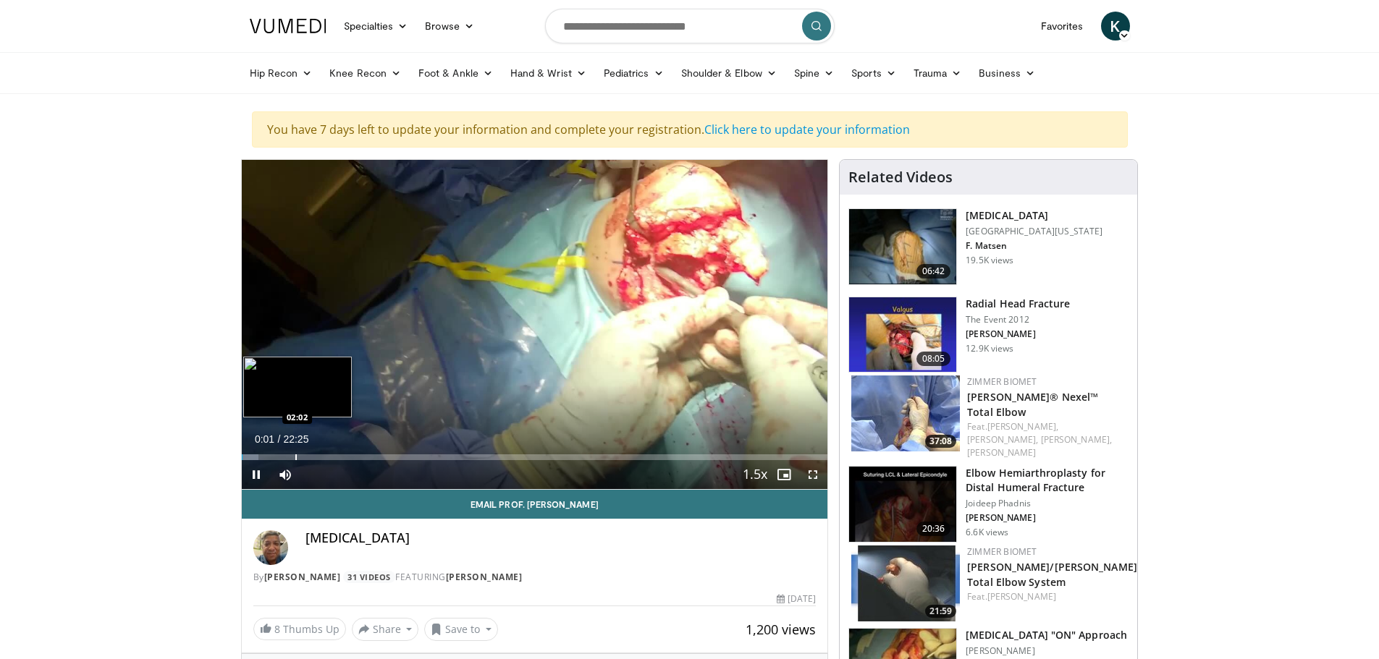
click at [295, 457] on div "Progress Bar" at bounding box center [295, 458] width 1 height 6
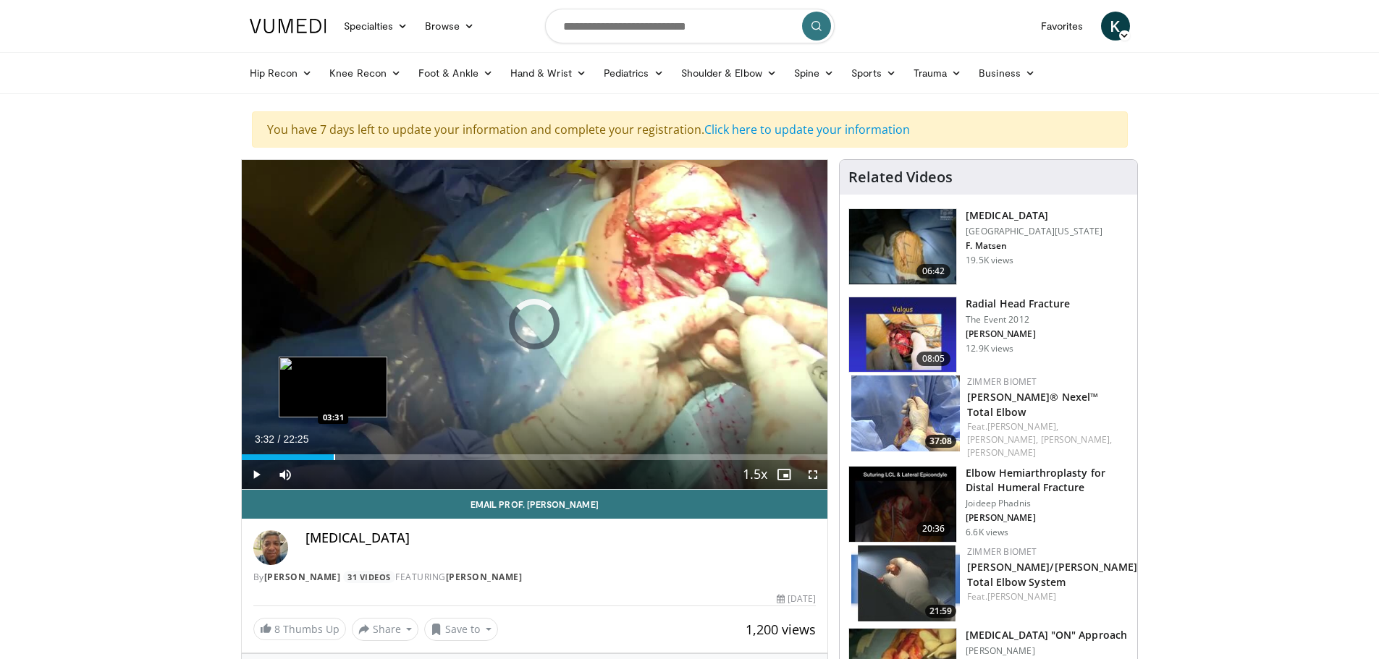
click at [334, 455] on div "Progress Bar" at bounding box center [334, 458] width 1 height 6
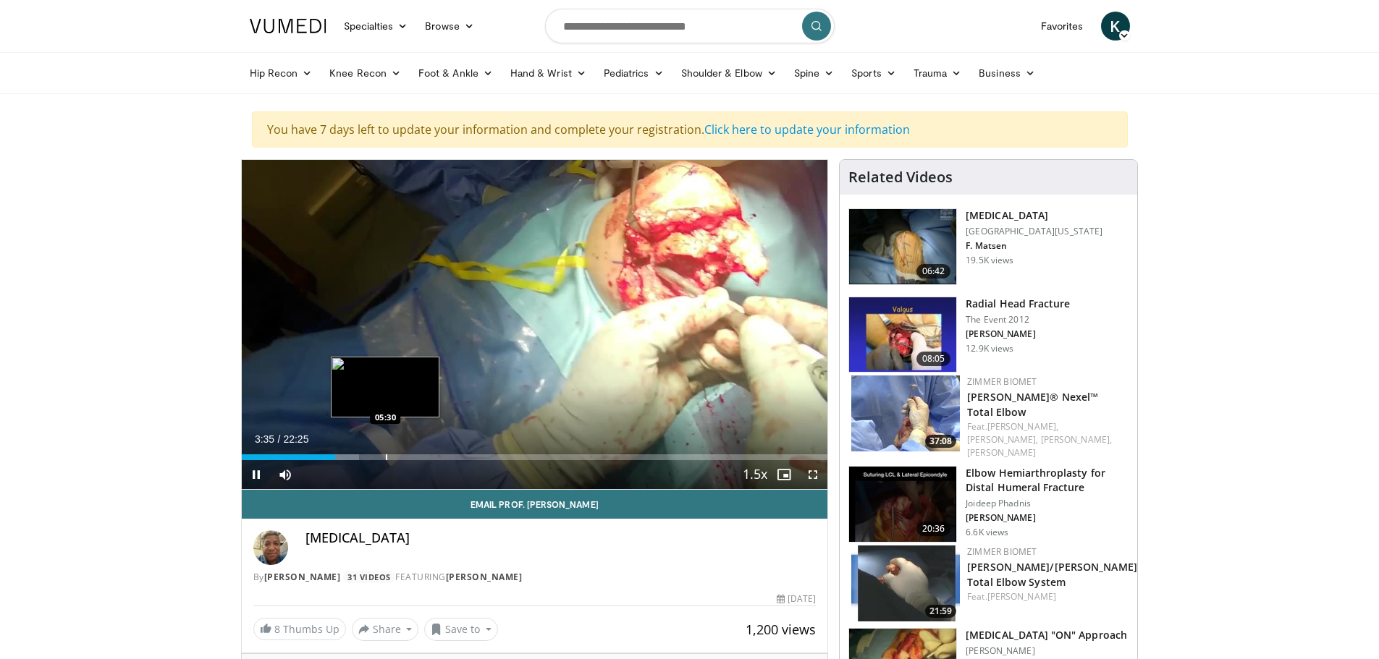
click at [386, 456] on div "Progress Bar" at bounding box center [386, 458] width 1 height 6
click at [400, 455] on div "Progress Bar" at bounding box center [398, 458] width 1 height 6
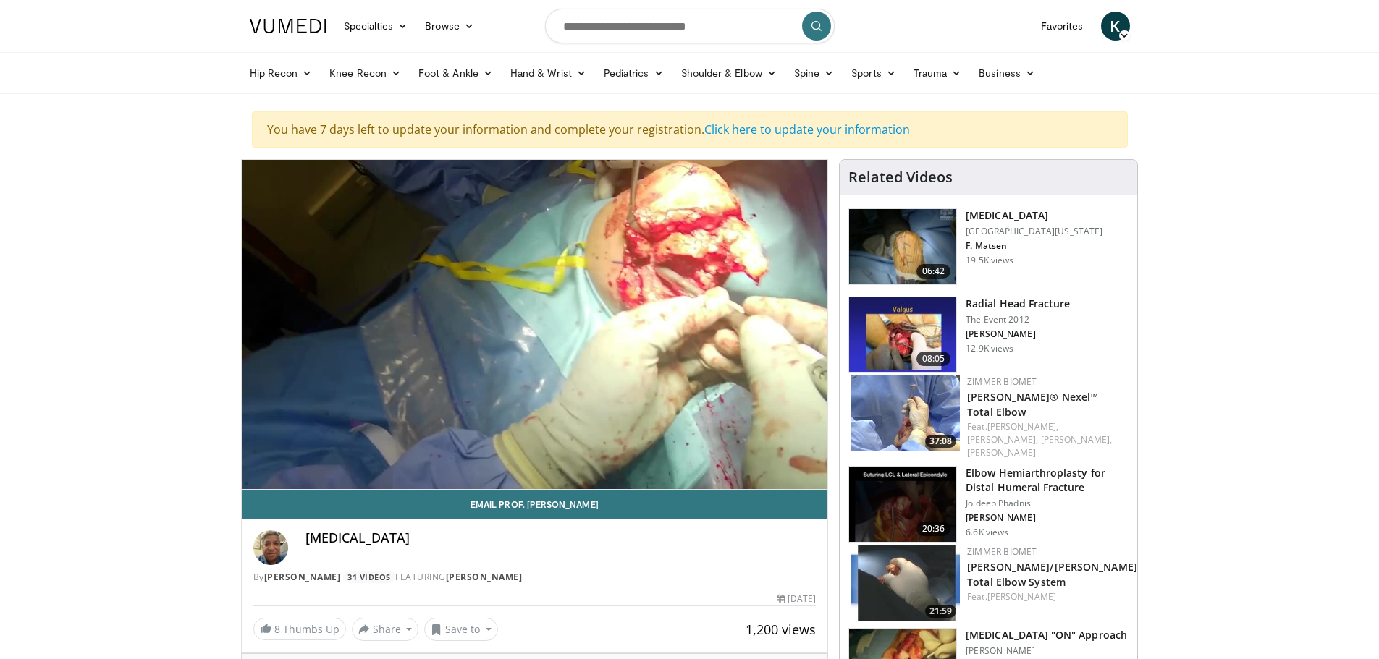
click at [500, 458] on video-js "**********" at bounding box center [535, 325] width 586 height 330
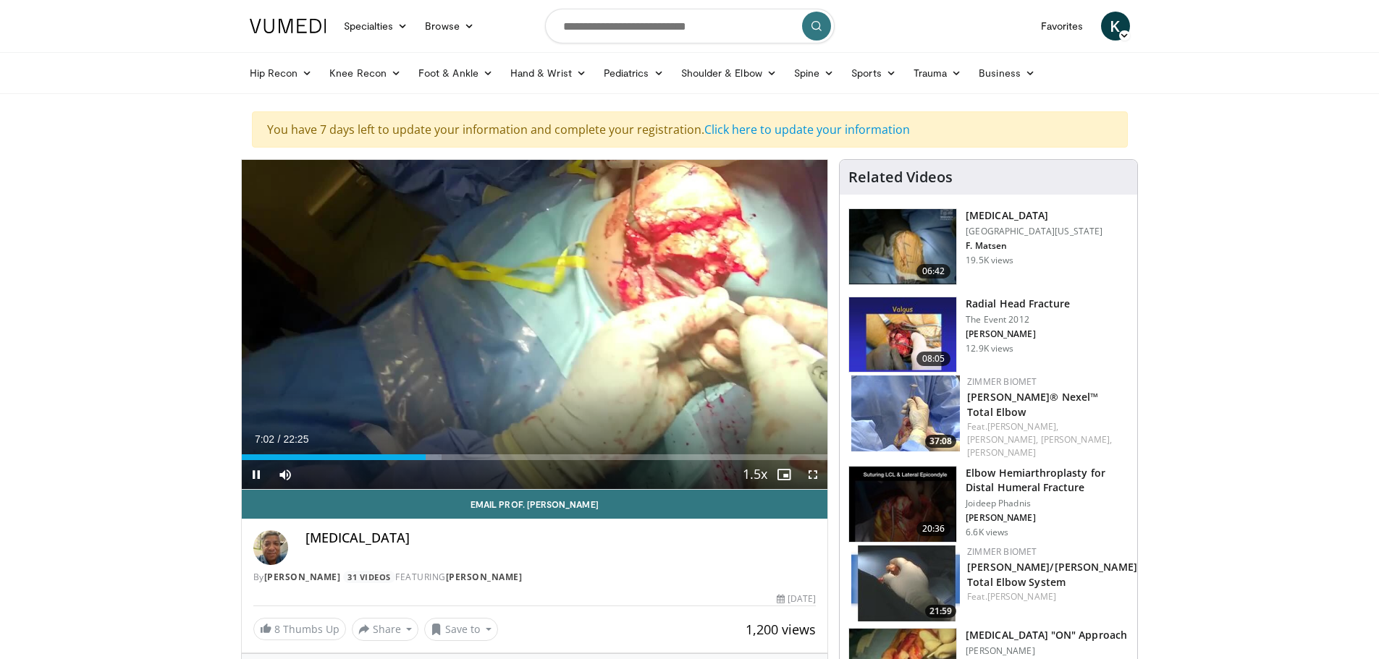
click at [493, 484] on div "Current Time 7:02 / Duration 22:25 Pause Skip Backward Skip Forward Mute Loaded…" at bounding box center [535, 474] width 586 height 29
click at [506, 465] on div "Current Time 7:02 / Duration 22:25 Pause Skip Backward Skip Forward Mute Loaded…" at bounding box center [535, 474] width 586 height 29
click at [509, 462] on div "Current Time 7:03 / Duration 22:25 Pause Skip Backward Skip Forward Mute Loaded…" at bounding box center [535, 474] width 586 height 29
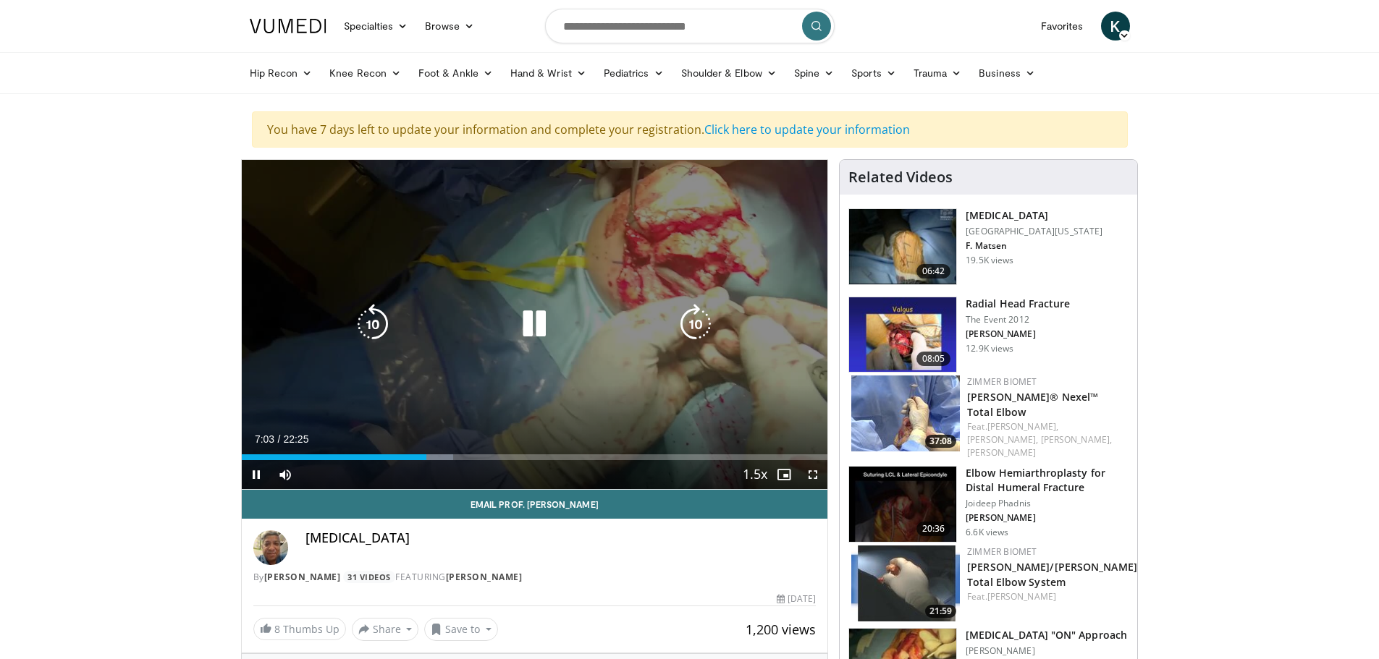
click at [515, 457] on video-js "**********" at bounding box center [535, 325] width 586 height 330
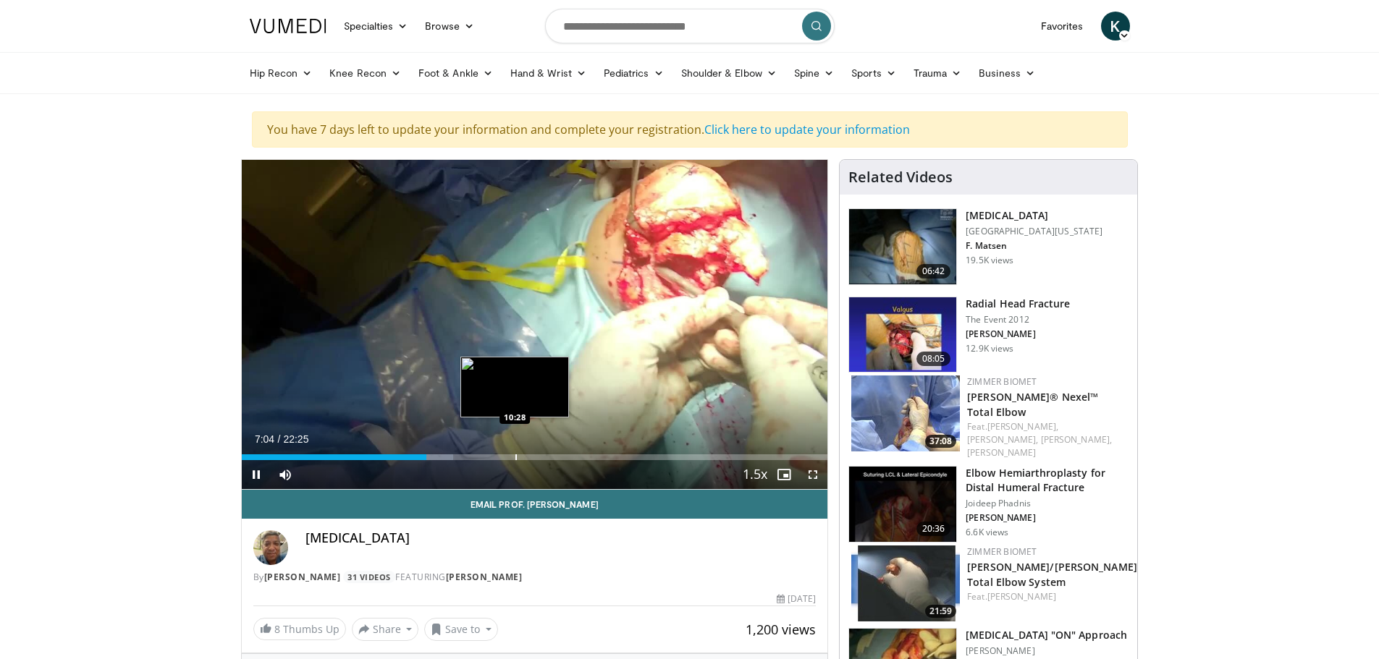
click at [515, 460] on div "Progress Bar" at bounding box center [515, 458] width 1 height 6
drag, startPoint x: 256, startPoint y: 456, endPoint x: 232, endPoint y: 457, distance: 23.9
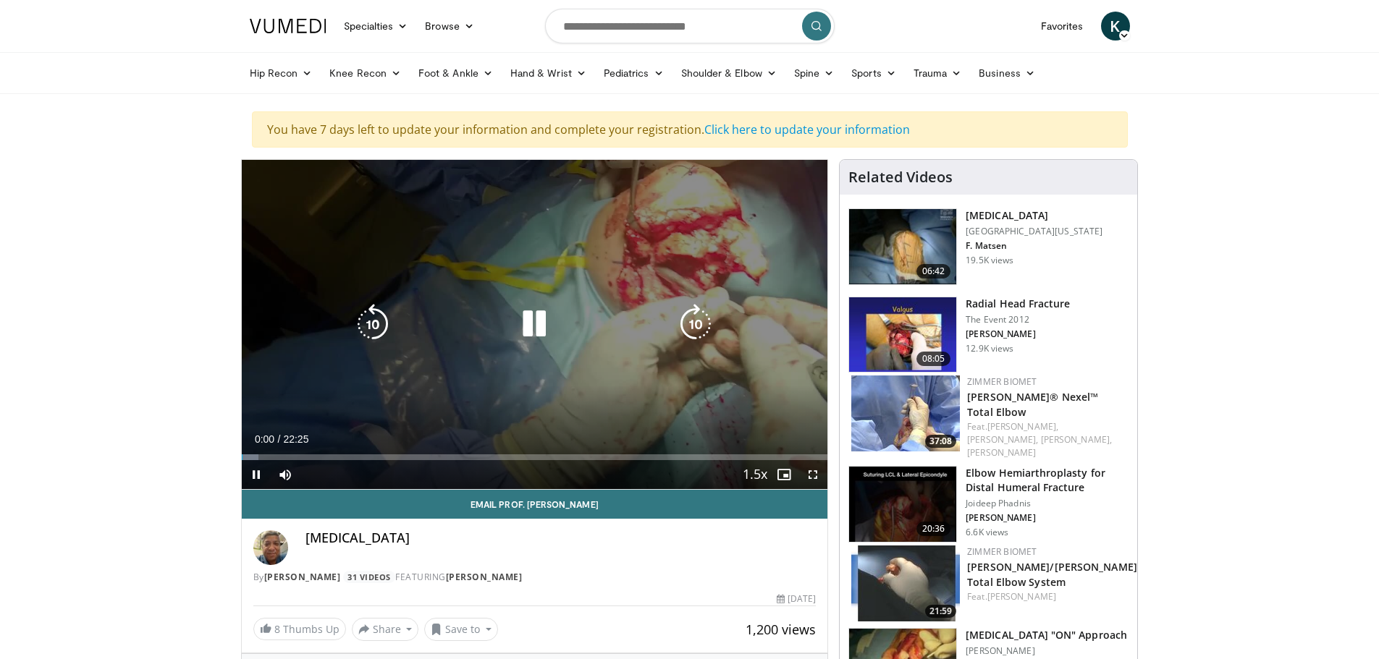
drag, startPoint x: 504, startPoint y: 341, endPoint x: 520, endPoint y: 339, distance: 16.8
click at [505, 341] on div "10 seconds Tap to unmute" at bounding box center [535, 324] width 586 height 329
click at [534, 330] on icon "Video Player" at bounding box center [534, 324] width 41 height 41
click at [535, 330] on icon "Video Player" at bounding box center [534, 324] width 41 height 41
drag, startPoint x: 395, startPoint y: 304, endPoint x: 407, endPoint y: 303, distance: 12.3
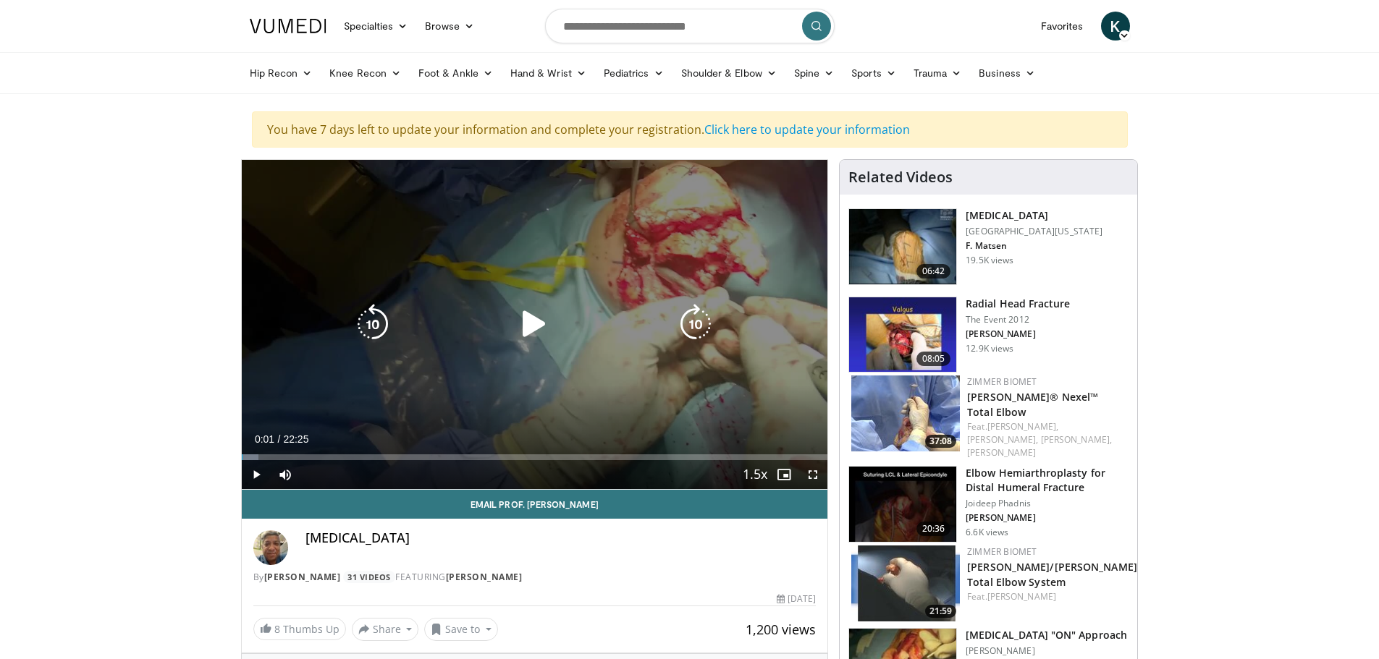
click at [397, 306] on div "10 seconds Tap to unmute" at bounding box center [535, 324] width 586 height 329
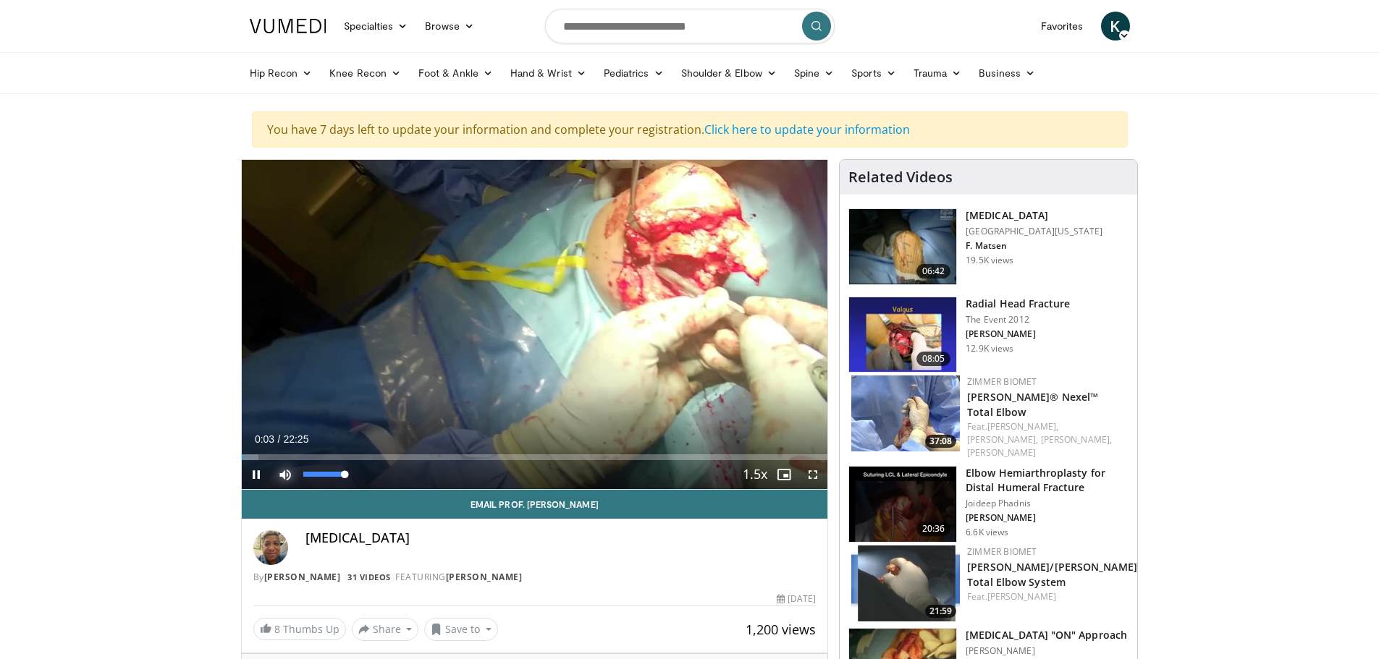
click at [295, 461] on span "Video Player" at bounding box center [285, 474] width 29 height 29
click at [305, 455] on div "Progress Bar" at bounding box center [303, 458] width 1 height 6
click at [432, 455] on div "Progress Bar" at bounding box center [432, 458] width 1 height 6
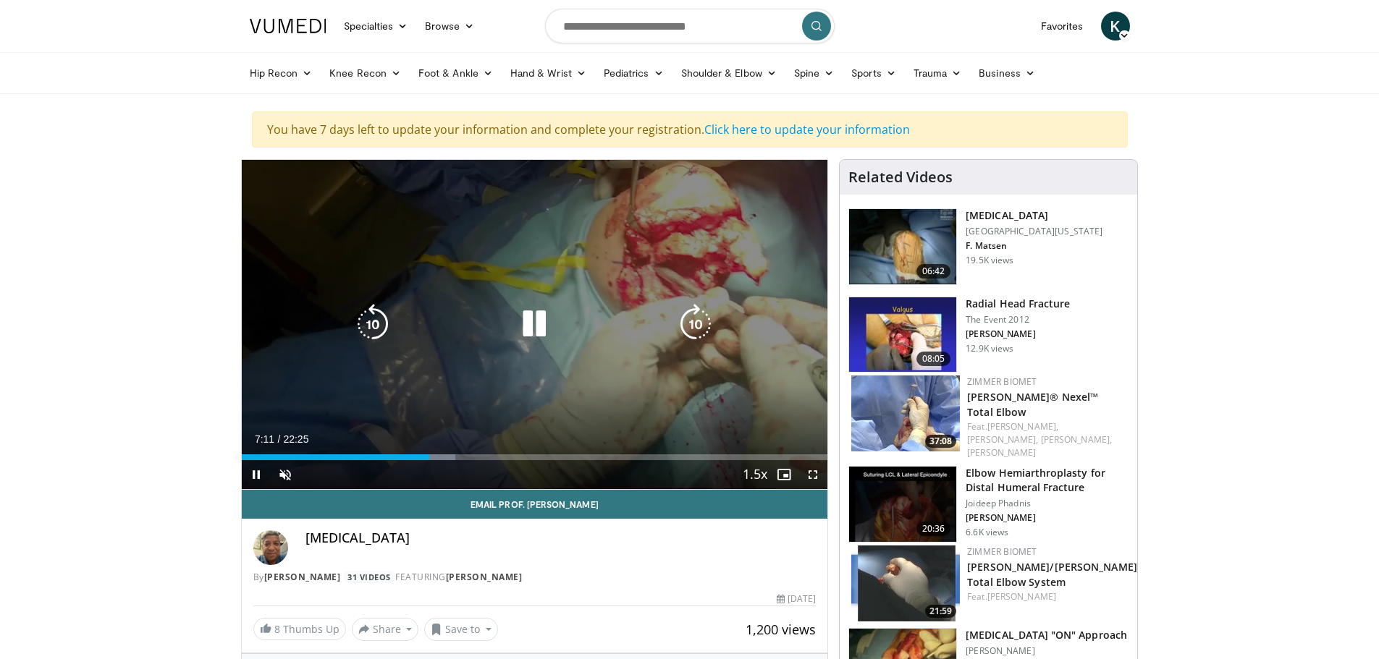
drag, startPoint x: 478, startPoint y: 460, endPoint x: 490, endPoint y: 456, distance: 12.4
click at [479, 460] on div "Current Time 7:11 / Duration 22:25 Pause Skip Backward Skip Forward Unmute Load…" at bounding box center [535, 474] width 586 height 29
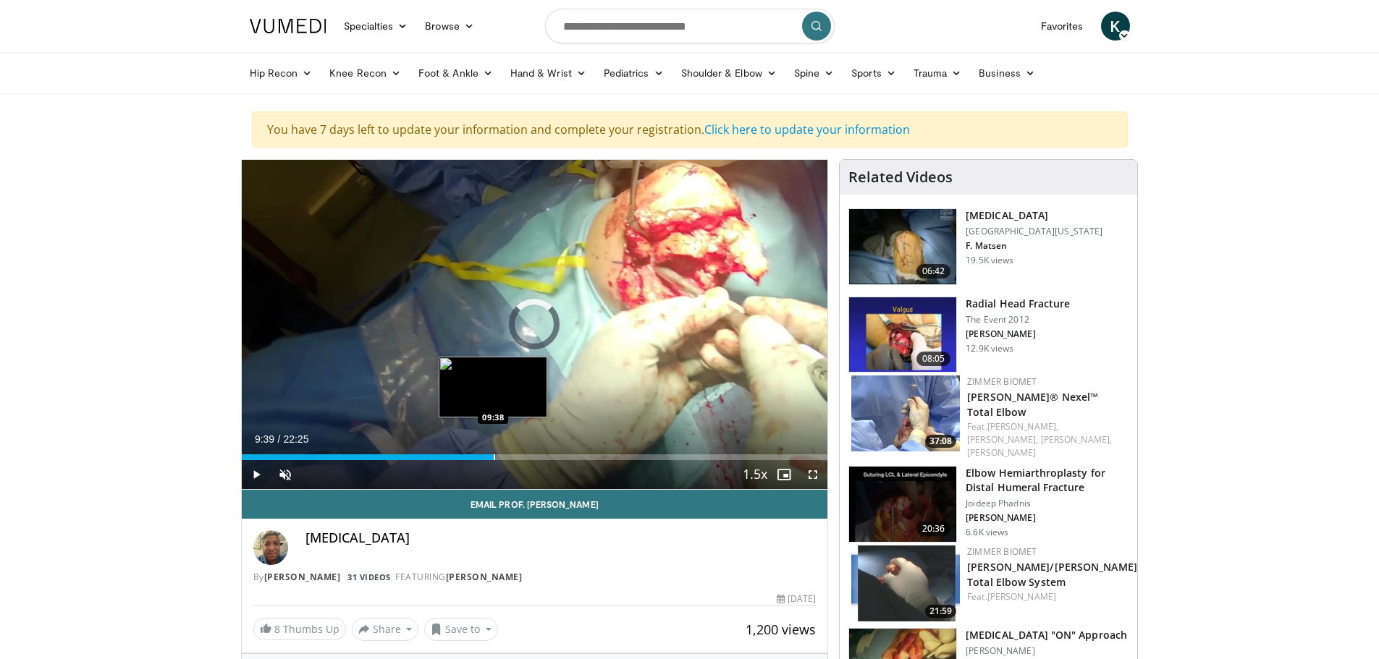
click at [494, 455] on div "Progress Bar" at bounding box center [494, 458] width 1 height 6
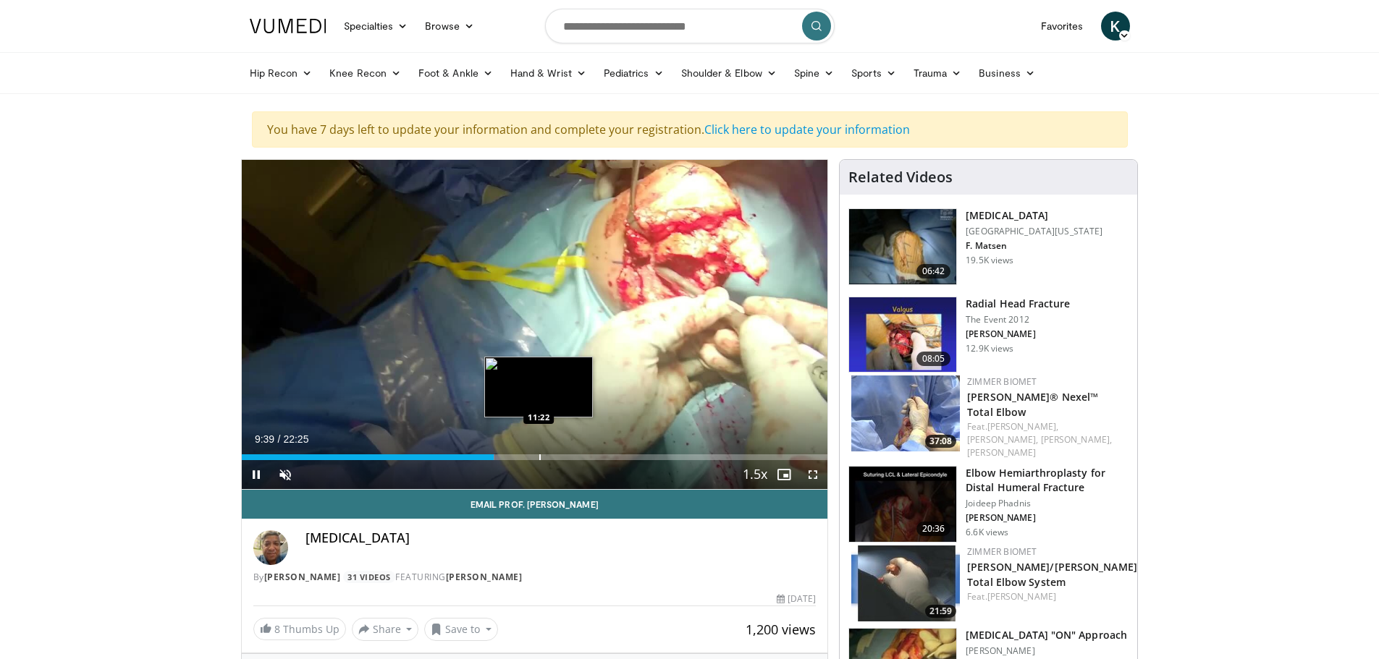
click at [539, 455] on div "Progress Bar" at bounding box center [539, 458] width 1 height 6
click at [560, 458] on div "Progress Bar" at bounding box center [560, 458] width 1 height 6
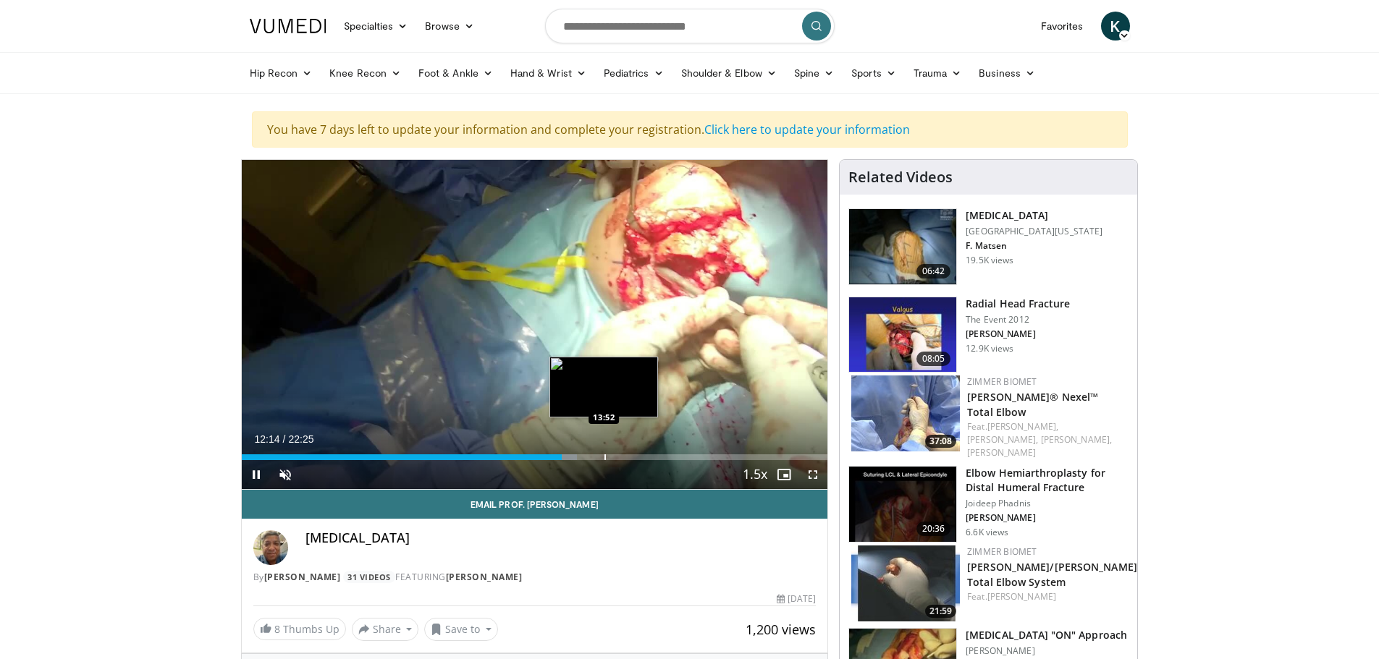
click at [603, 457] on div "Loaded : 57.27% 12:14 13:52" at bounding box center [535, 458] width 586 height 6
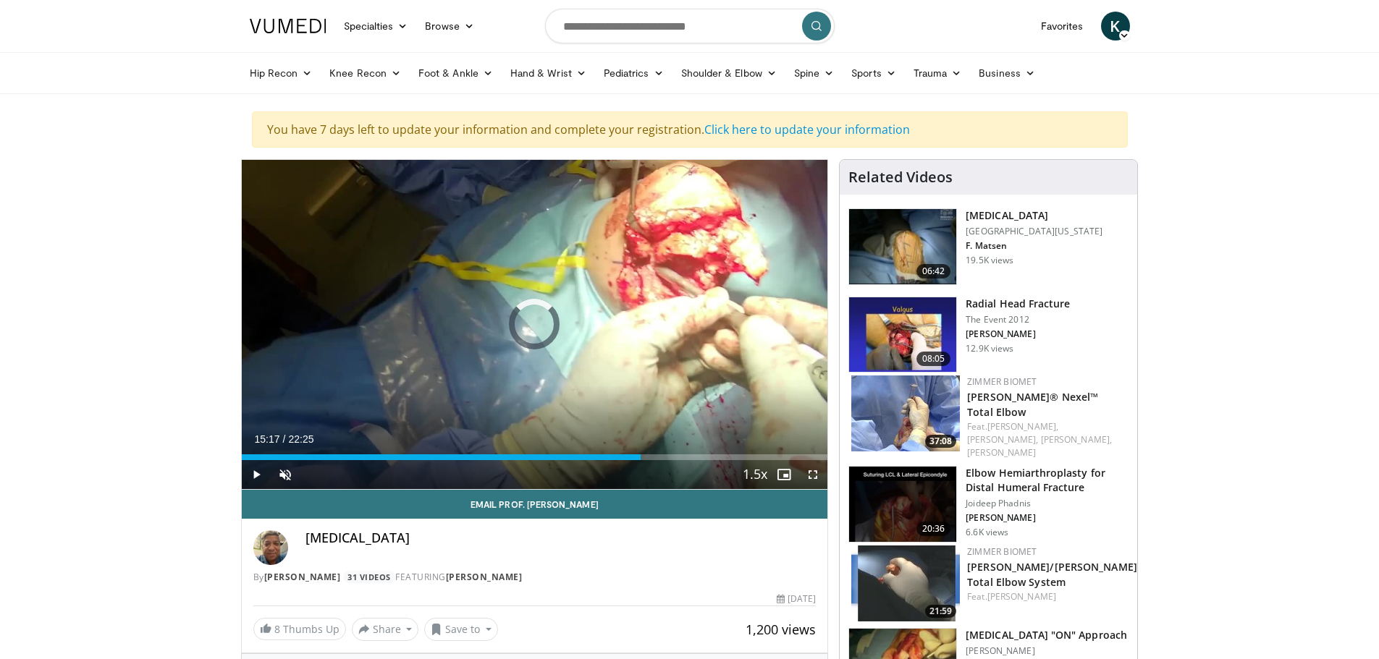
click at [642, 457] on div "Progress Bar" at bounding box center [642, 458] width 1 height 6
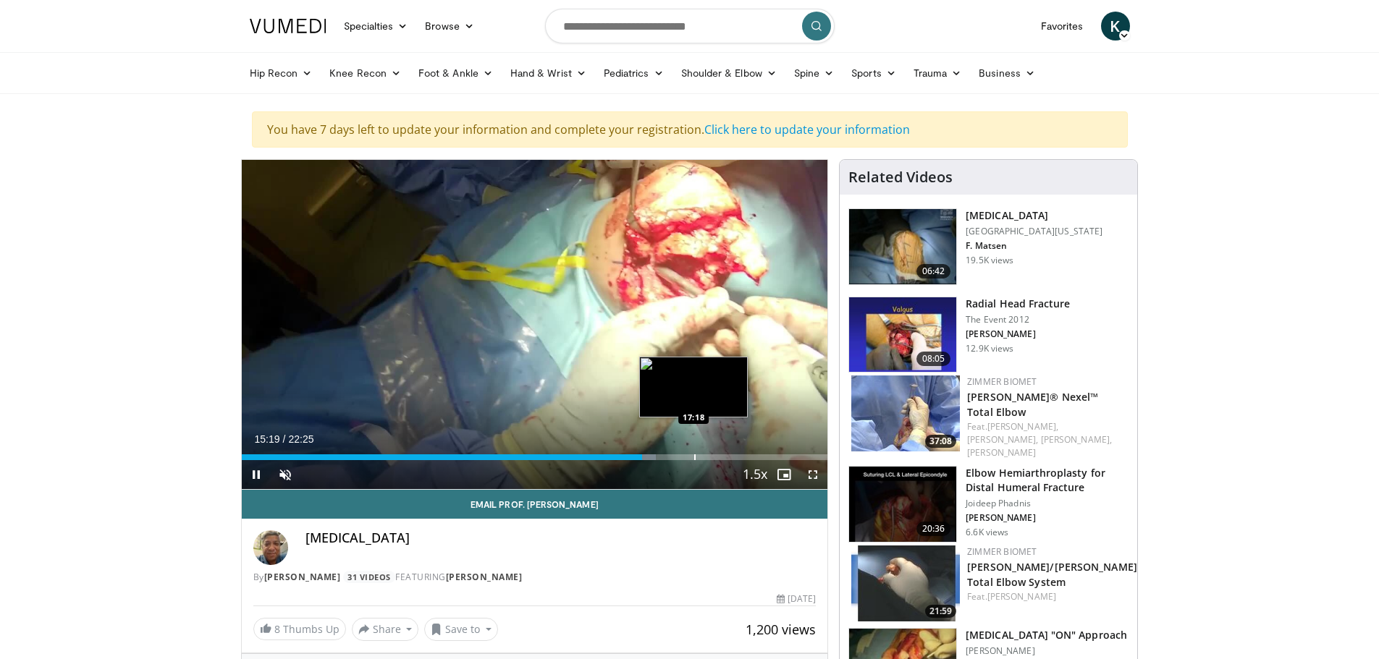
click at [694, 455] on div "Progress Bar" at bounding box center [694, 458] width 1 height 6
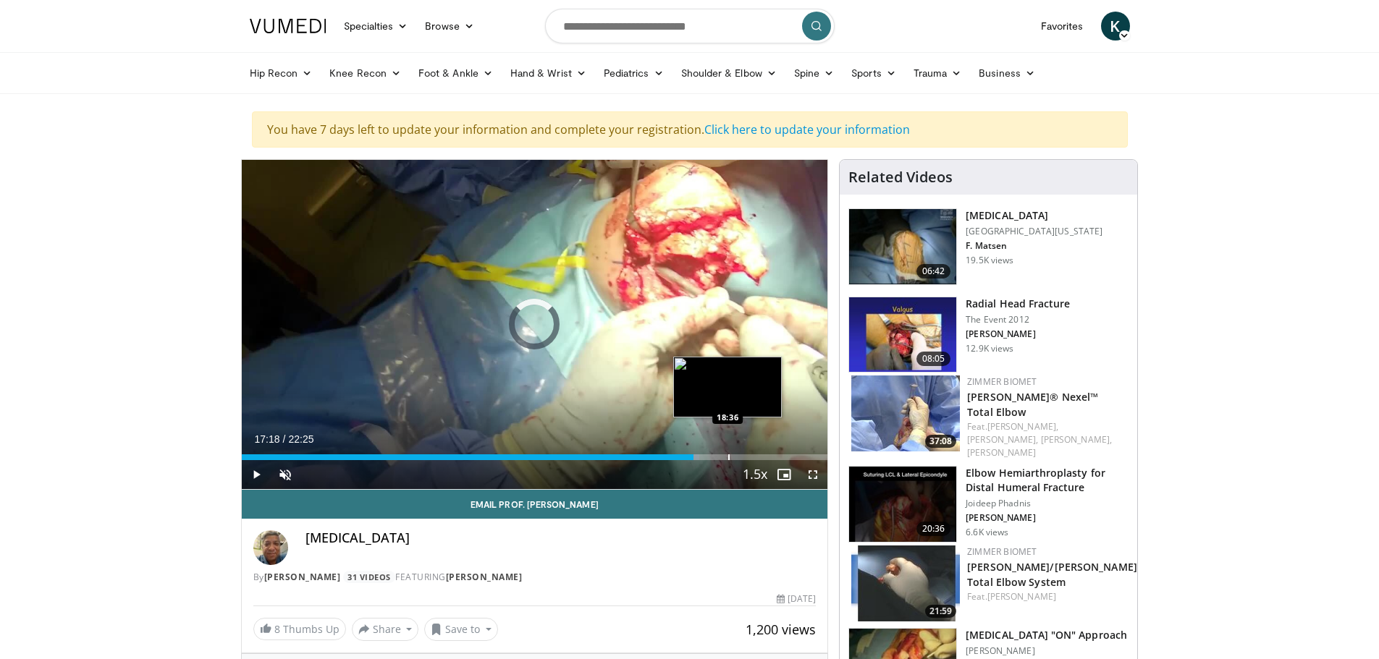
click at [728, 455] on div "Progress Bar" at bounding box center [728, 458] width 1 height 6
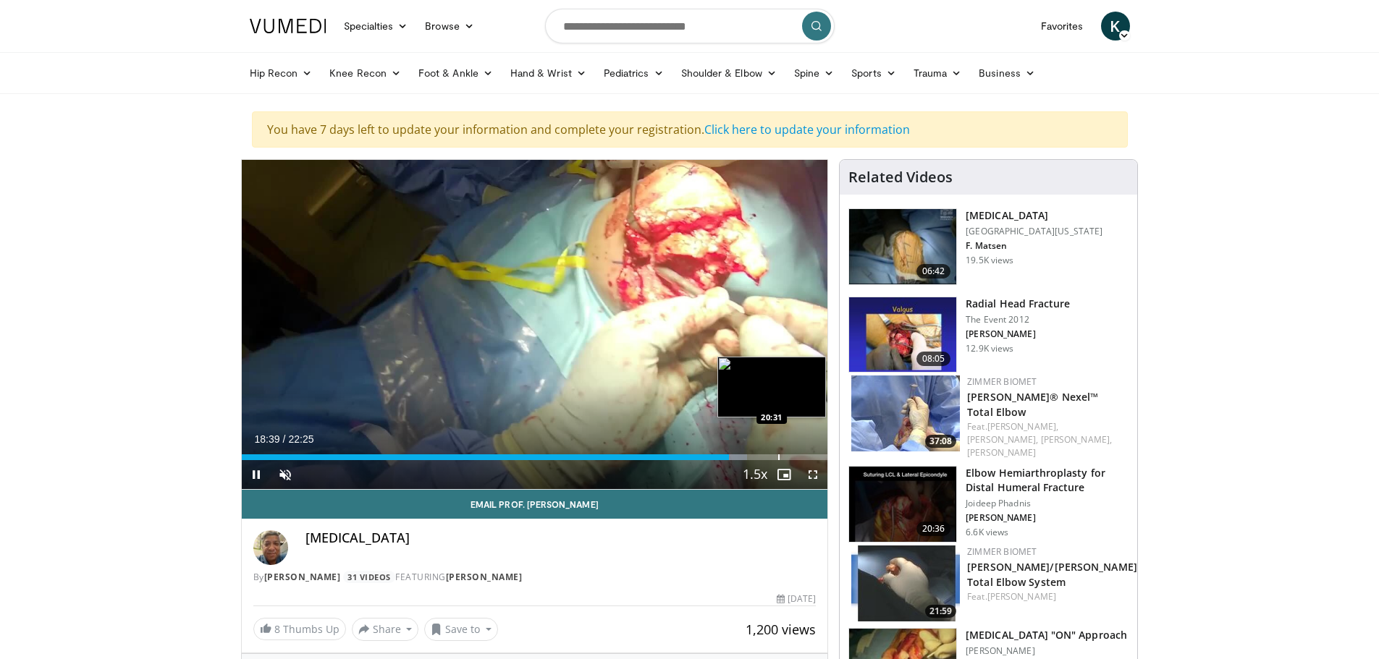
click at [778, 453] on div "Loaded : 86.28% 18:39 20:31" at bounding box center [535, 454] width 586 height 14
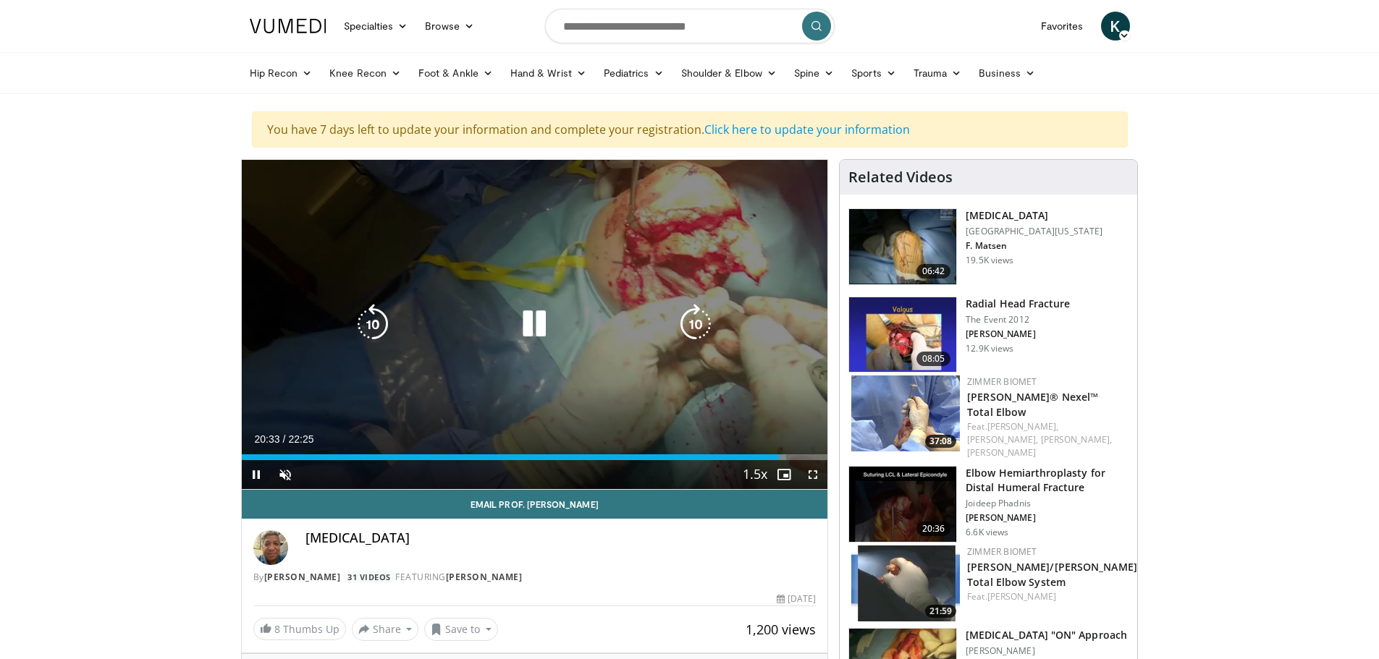
drag, startPoint x: 557, startPoint y: 356, endPoint x: 552, endPoint y: 365, distance: 9.7
click at [557, 356] on div "10 seconds Tap to unmute" at bounding box center [535, 324] width 586 height 329
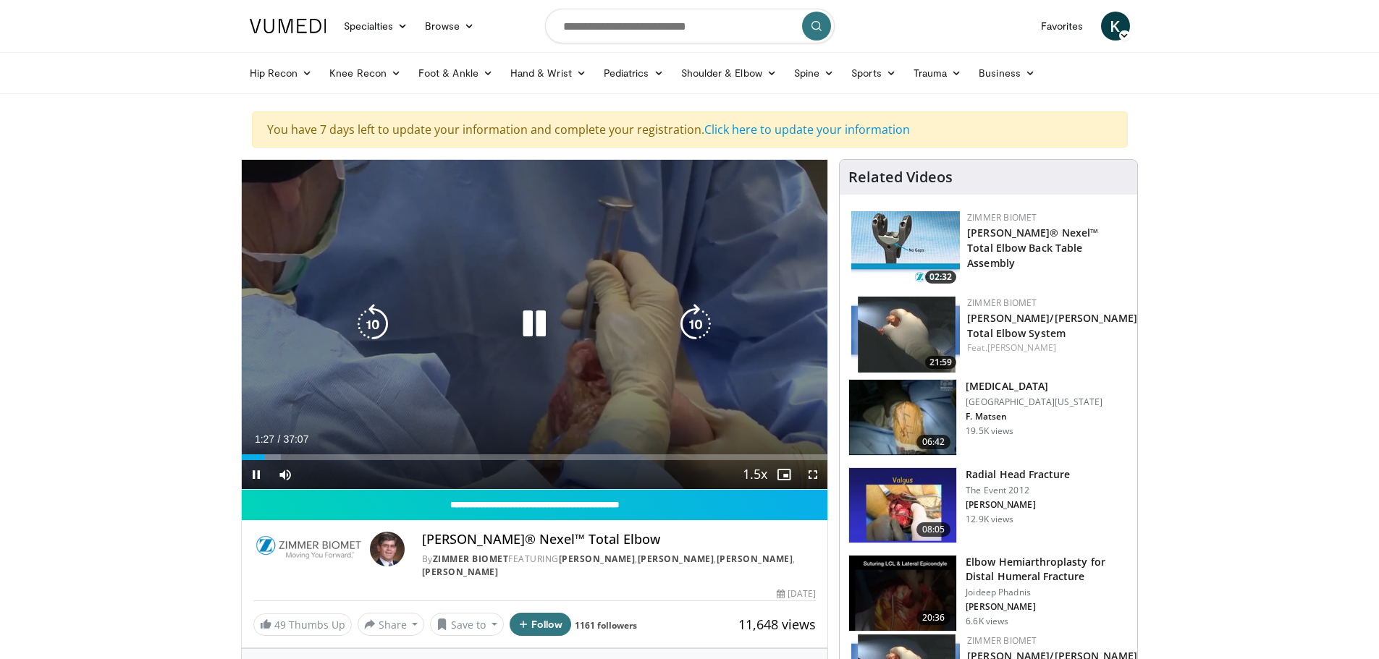
click at [557, 313] on div "Video Player" at bounding box center [534, 324] width 352 height 29
click at [547, 319] on icon "Video Player" at bounding box center [534, 324] width 41 height 41
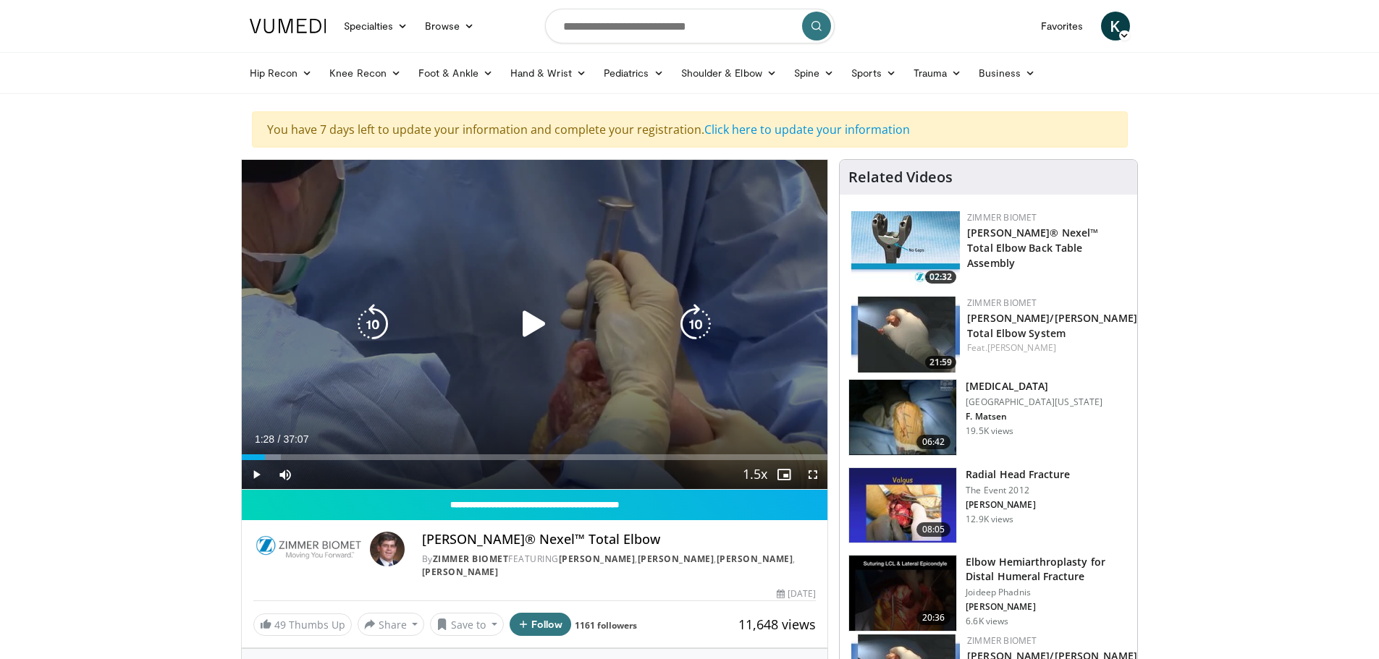
click at [520, 311] on icon "Video Player" at bounding box center [534, 324] width 41 height 41
click at [623, 379] on div "10 seconds Tap to unmute" at bounding box center [535, 324] width 586 height 329
click at [610, 371] on div "10 seconds Tap to unmute" at bounding box center [535, 324] width 586 height 329
click at [557, 296] on div "10 seconds Tap to unmute" at bounding box center [535, 324] width 586 height 329
click at [545, 331] on icon "Video Player" at bounding box center [534, 324] width 41 height 41
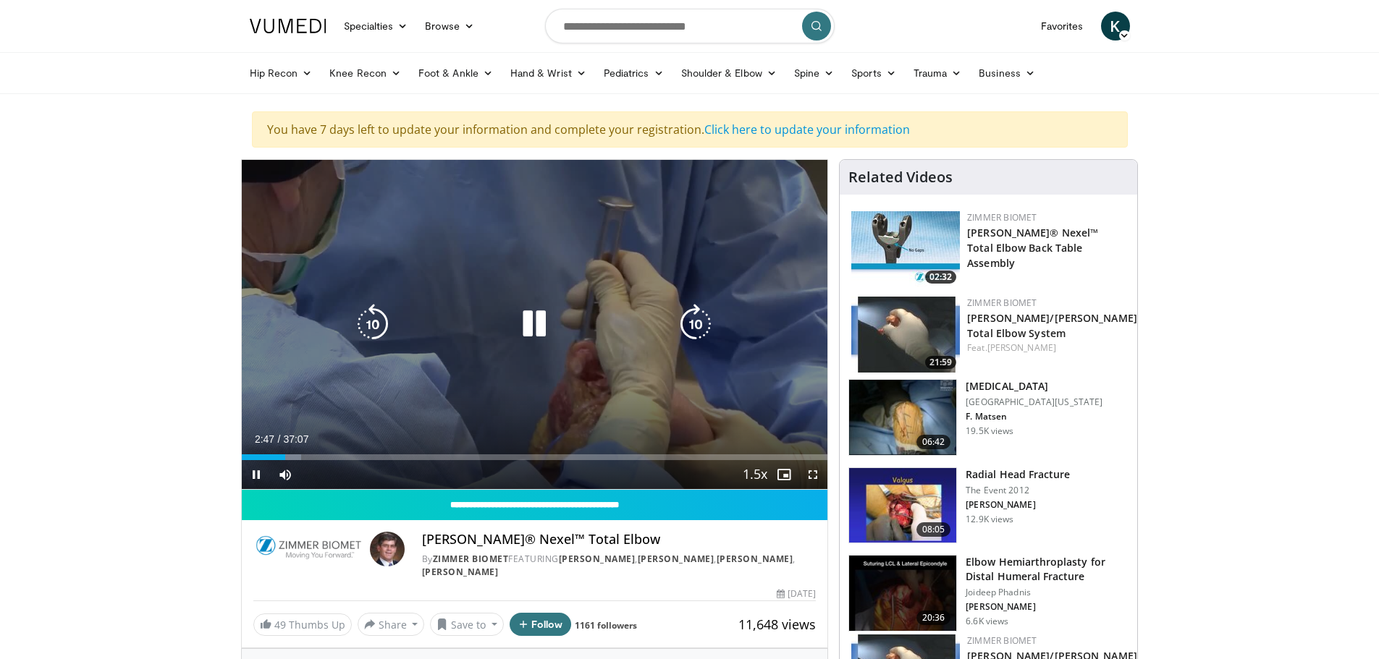
click at [554, 342] on icon "Video Player" at bounding box center [534, 324] width 41 height 41
click at [540, 345] on div "10 seconds Tap to unmute" at bounding box center [535, 324] width 586 height 329
click at [576, 354] on div "10 seconds Tap to unmute" at bounding box center [535, 324] width 586 height 329
click at [441, 394] on div "10 seconds Tap to unmute" at bounding box center [535, 324] width 586 height 329
click at [617, 355] on div "10 seconds Tap to unmute" at bounding box center [535, 324] width 586 height 329
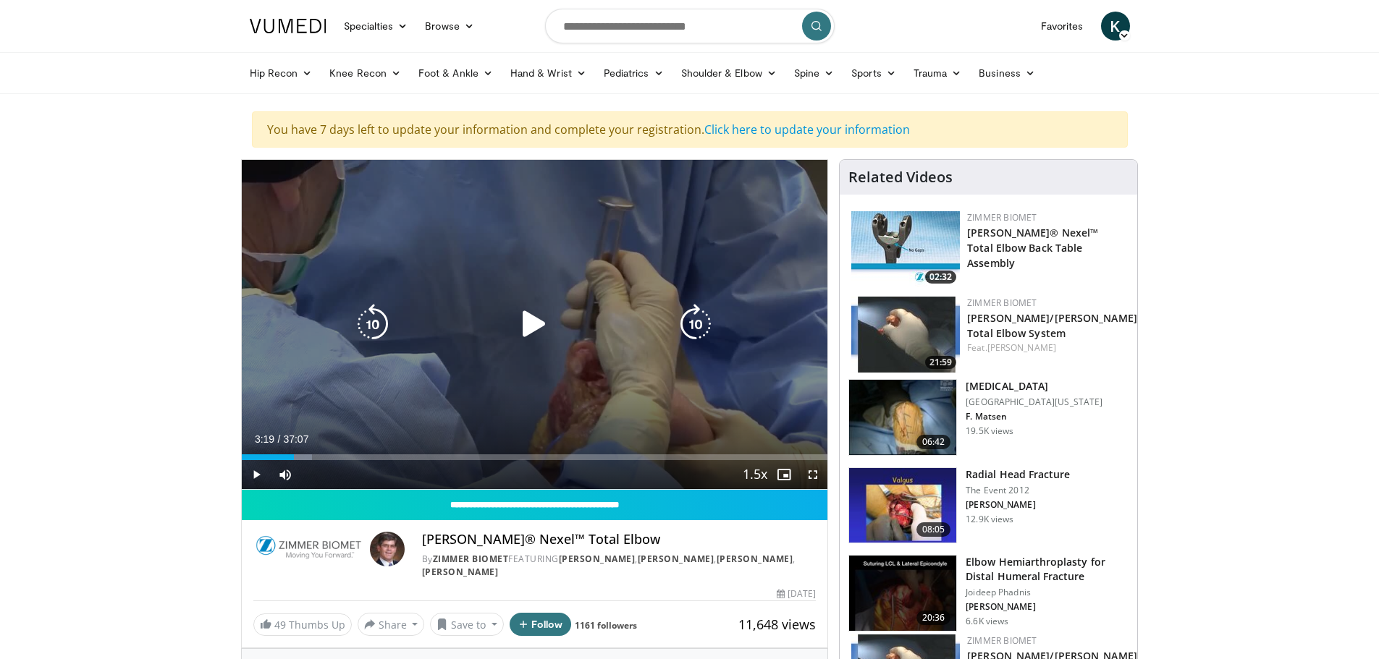
click at [620, 349] on div "10 seconds Tap to unmute" at bounding box center [535, 324] width 586 height 329
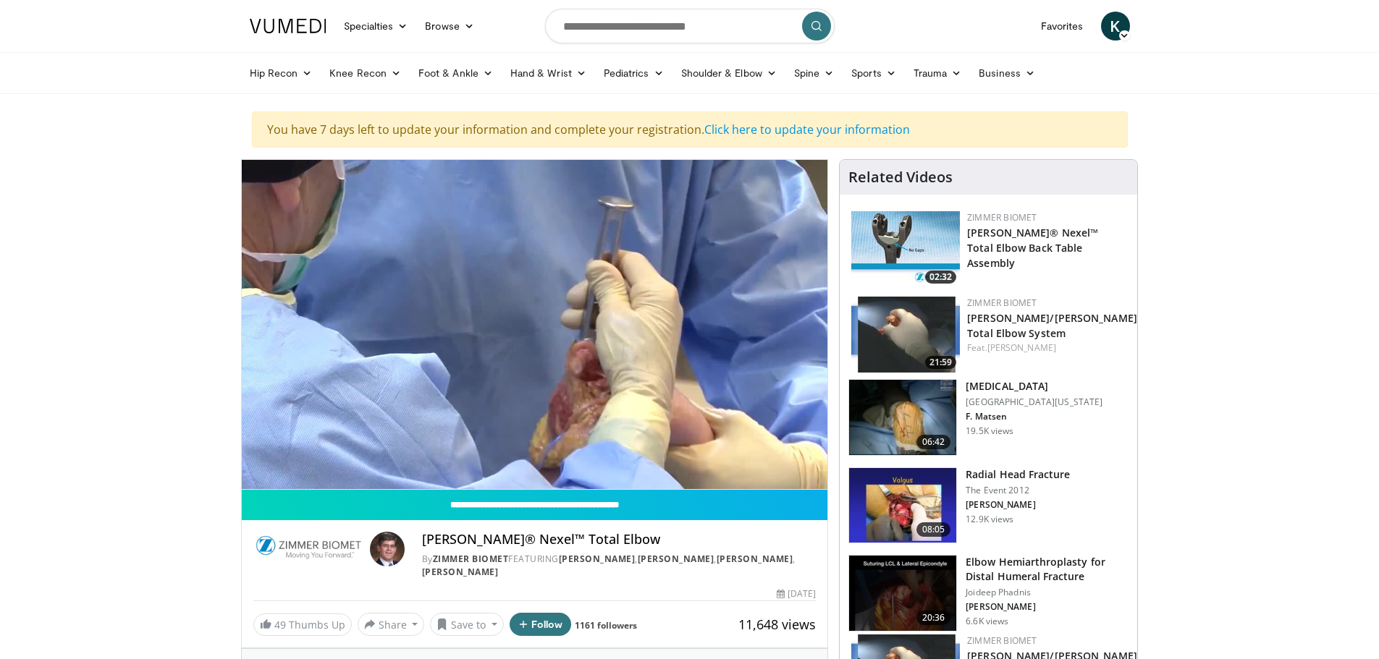
click at [696, 535] on h4 "[PERSON_NAME]® Nexel™ Total Elbow" at bounding box center [619, 540] width 394 height 16
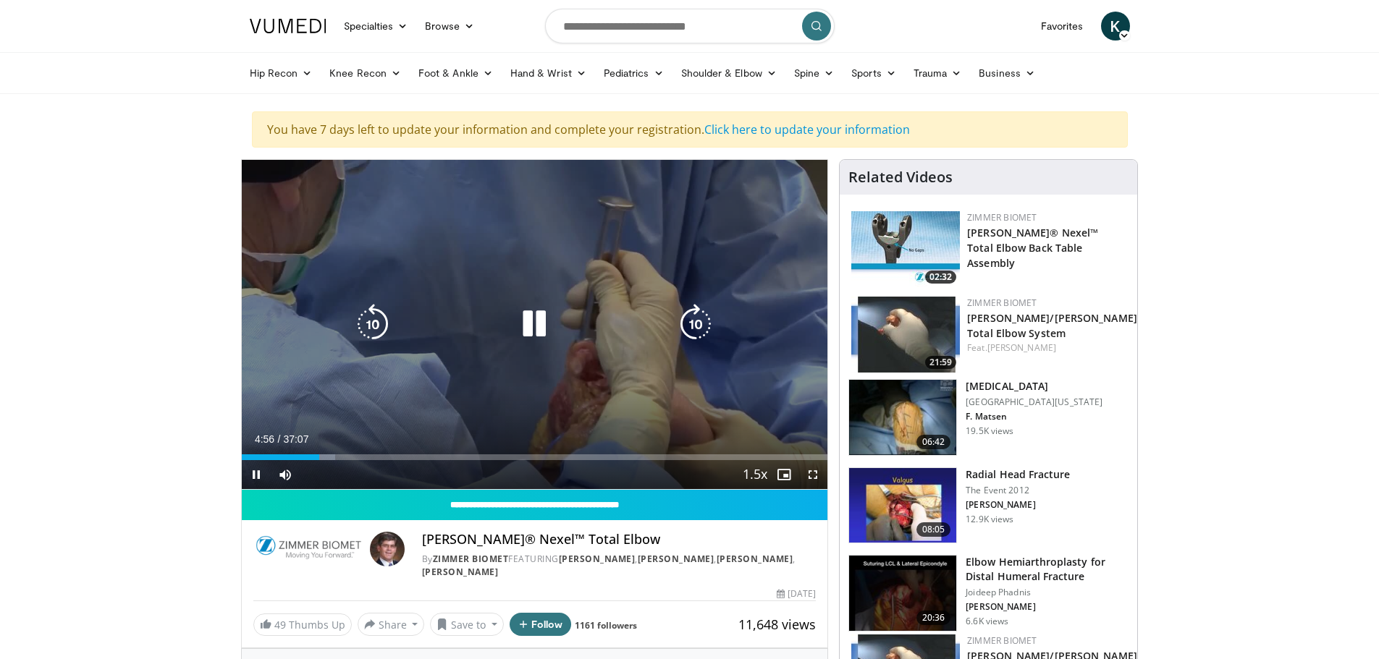
click at [546, 319] on icon "Video Player" at bounding box center [534, 324] width 41 height 41
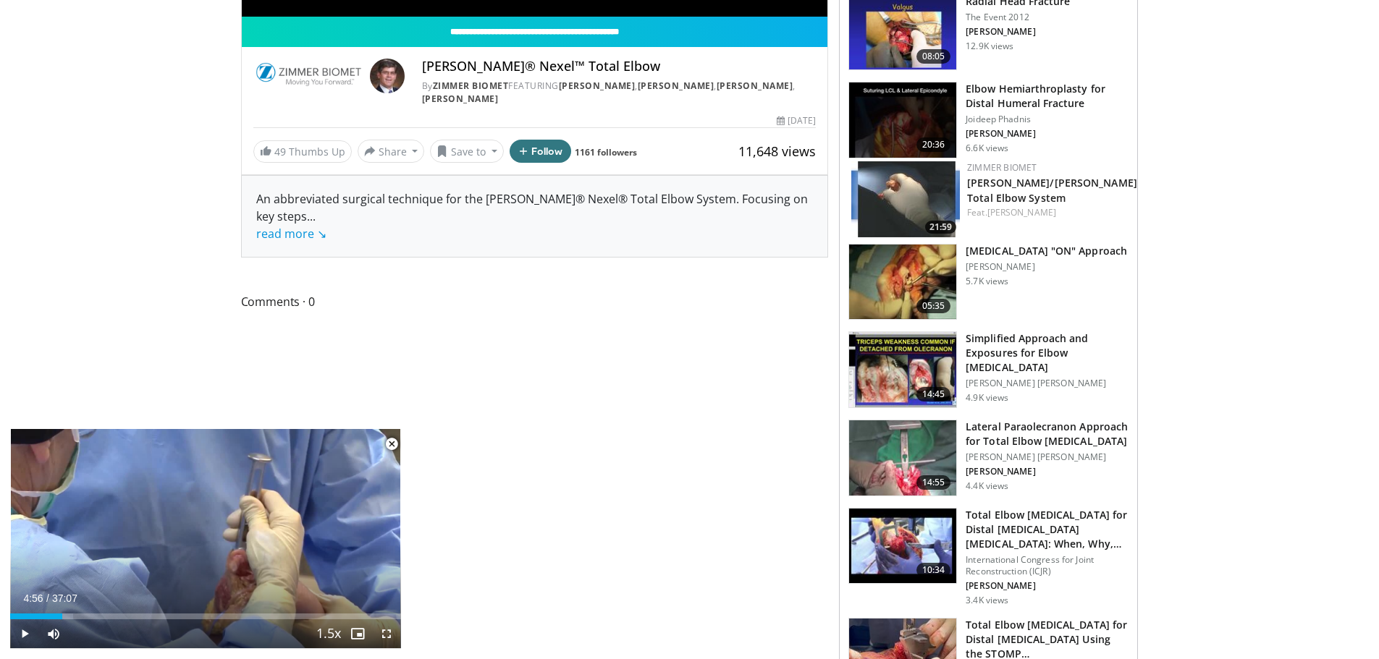
scroll to position [290, 0]
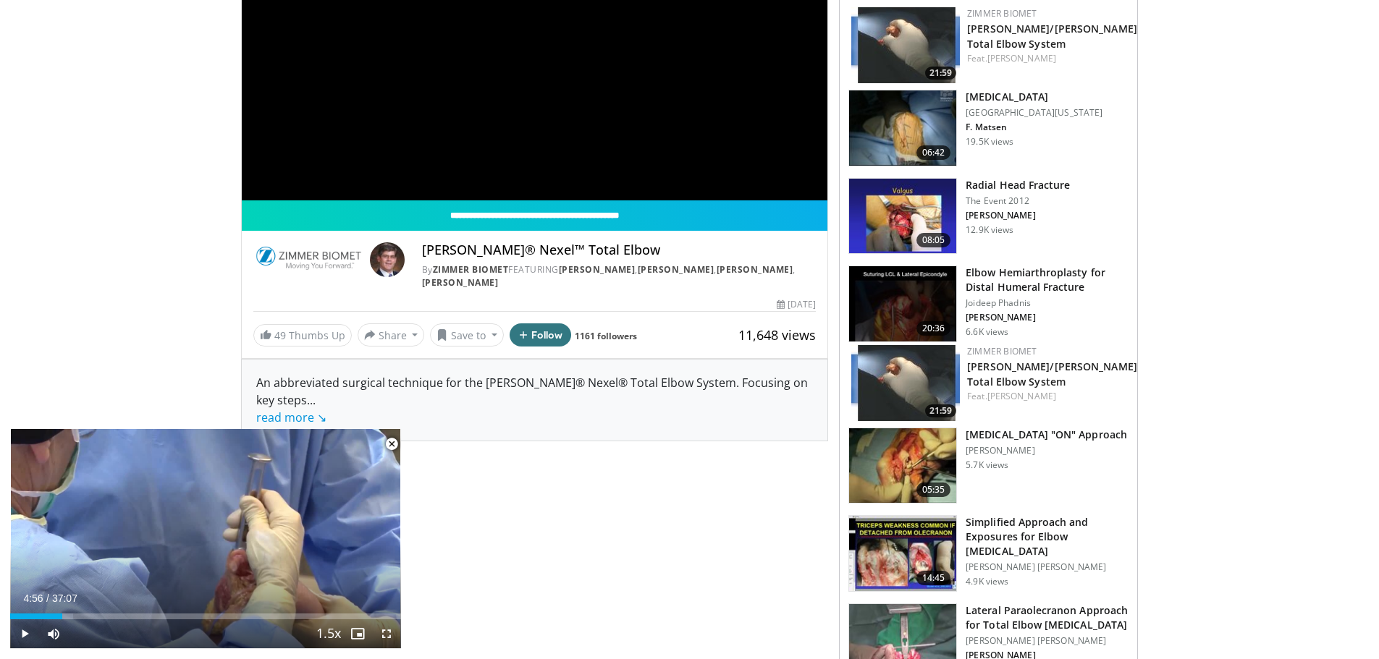
drag, startPoint x: 585, startPoint y: 429, endPoint x: 566, endPoint y: 427, distance: 18.9
click at [583, 429] on div "An abbreviated surgical technique for the [PERSON_NAME]® Nexel® Total Elbow Sys…" at bounding box center [535, 400] width 586 height 81
click at [263, 405] on span "... read more ↘" at bounding box center [291, 408] width 70 height 33
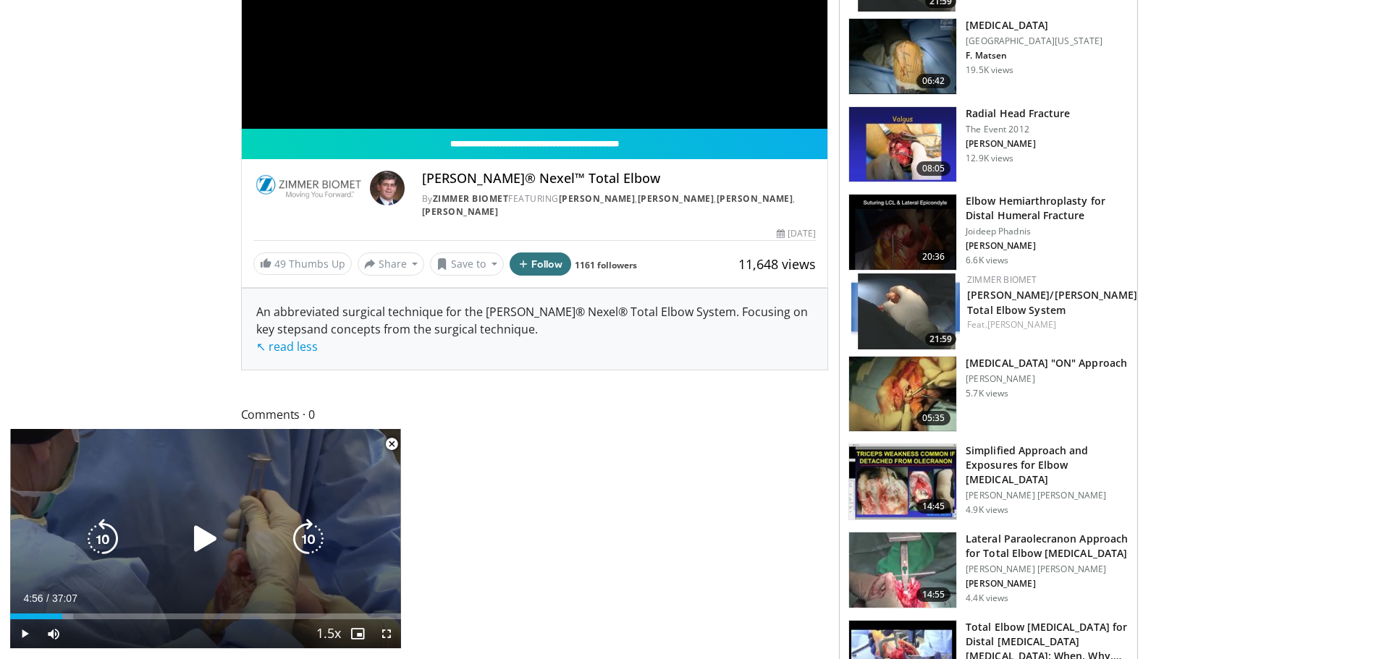
scroll to position [0, 0]
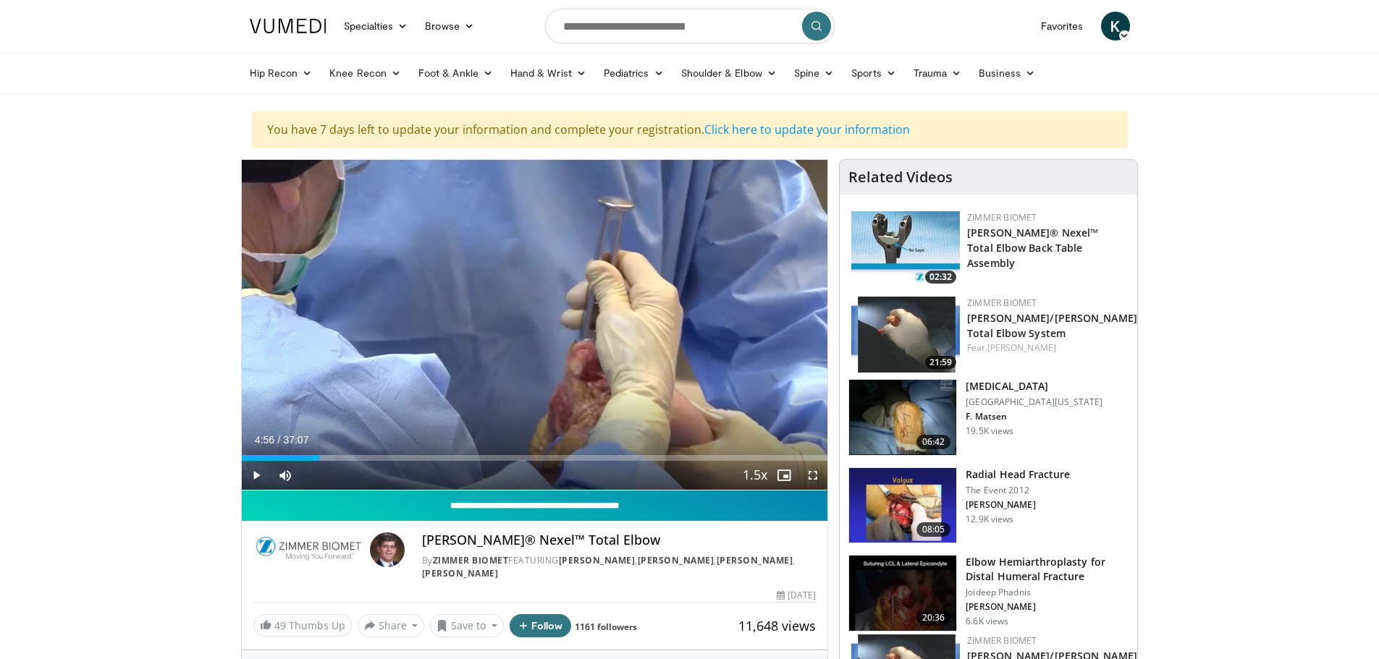
click at [623, 511] on input "**********" at bounding box center [535, 506] width 586 height 30
type input "**********"
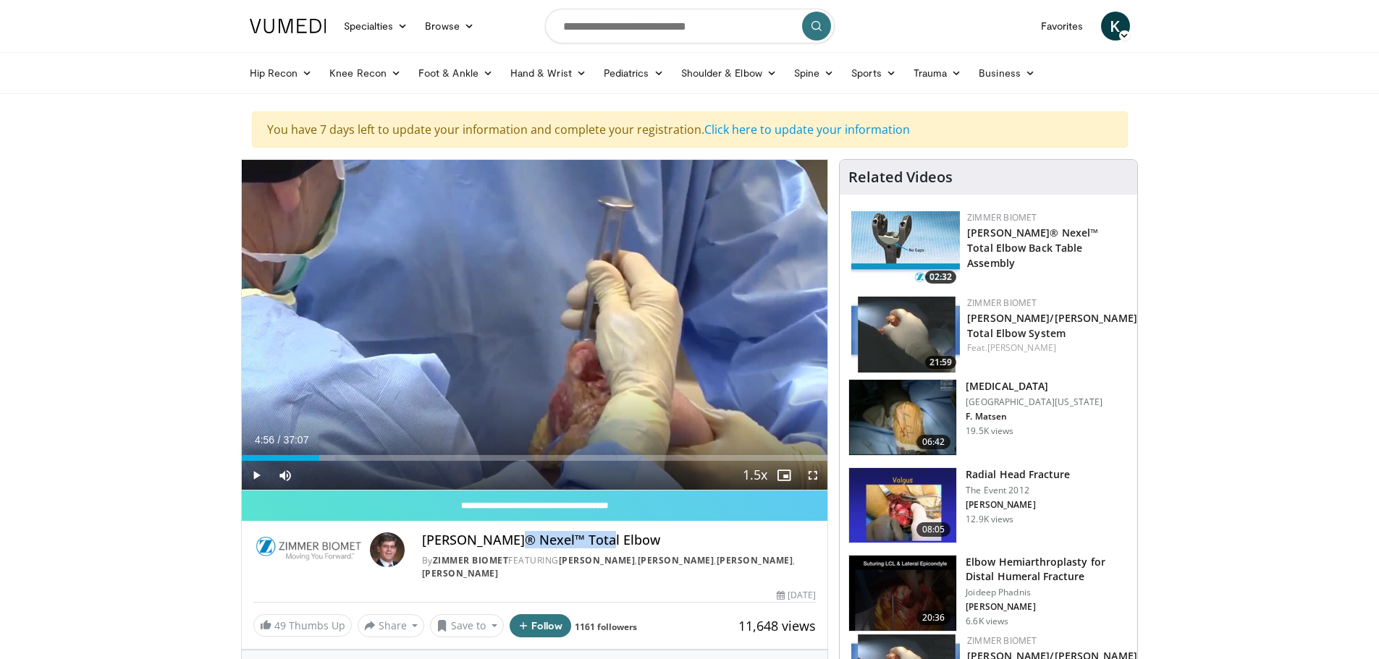
drag, startPoint x: 518, startPoint y: 543, endPoint x: 648, endPoint y: 548, distance: 129.7
click at [648, 548] on h4 "[PERSON_NAME]® Nexel™ Total Elbow" at bounding box center [619, 541] width 394 height 16
click at [686, 546] on h4 "[PERSON_NAME]® Nexel™ Total Elbow" at bounding box center [619, 541] width 394 height 16
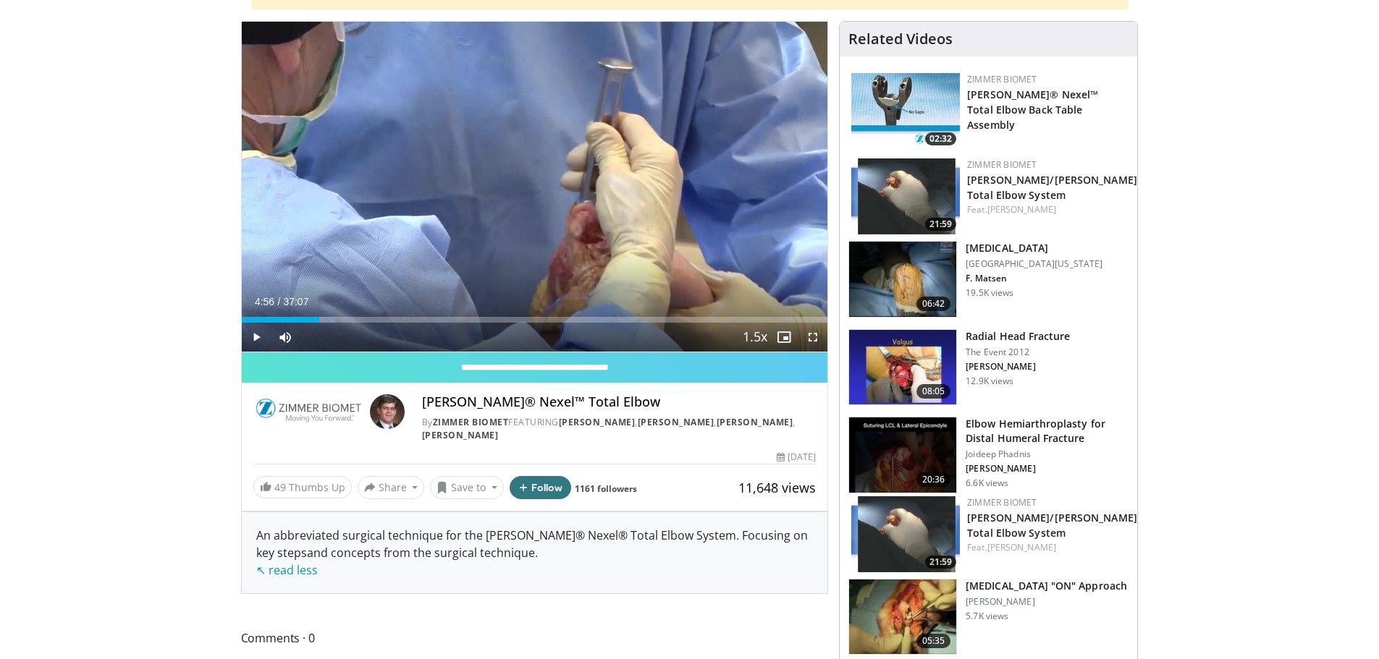
scroll to position [145, 0]
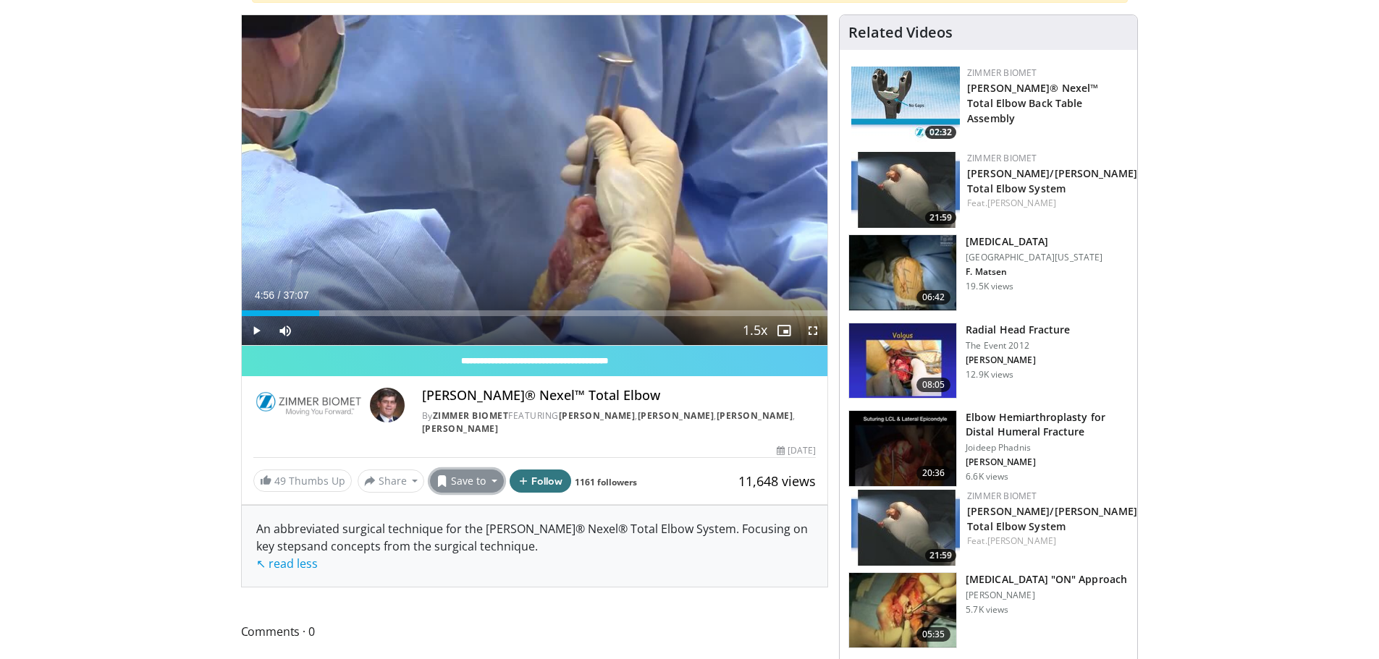
click at [442, 484] on span at bounding box center [443, 482] width 12 height 12
click at [497, 519] on span "Add to Favorites" at bounding box center [492, 513] width 89 height 16
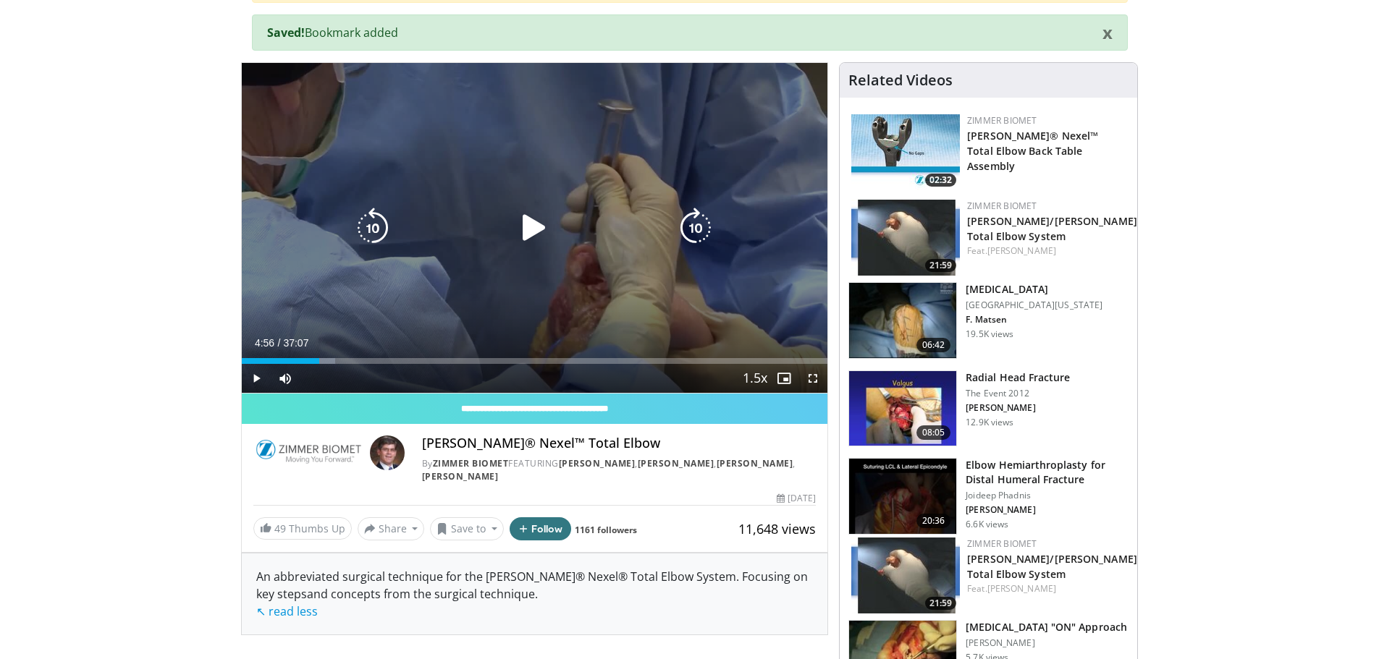
click at [529, 201] on div "10 seconds Tap to unmute" at bounding box center [535, 228] width 586 height 330
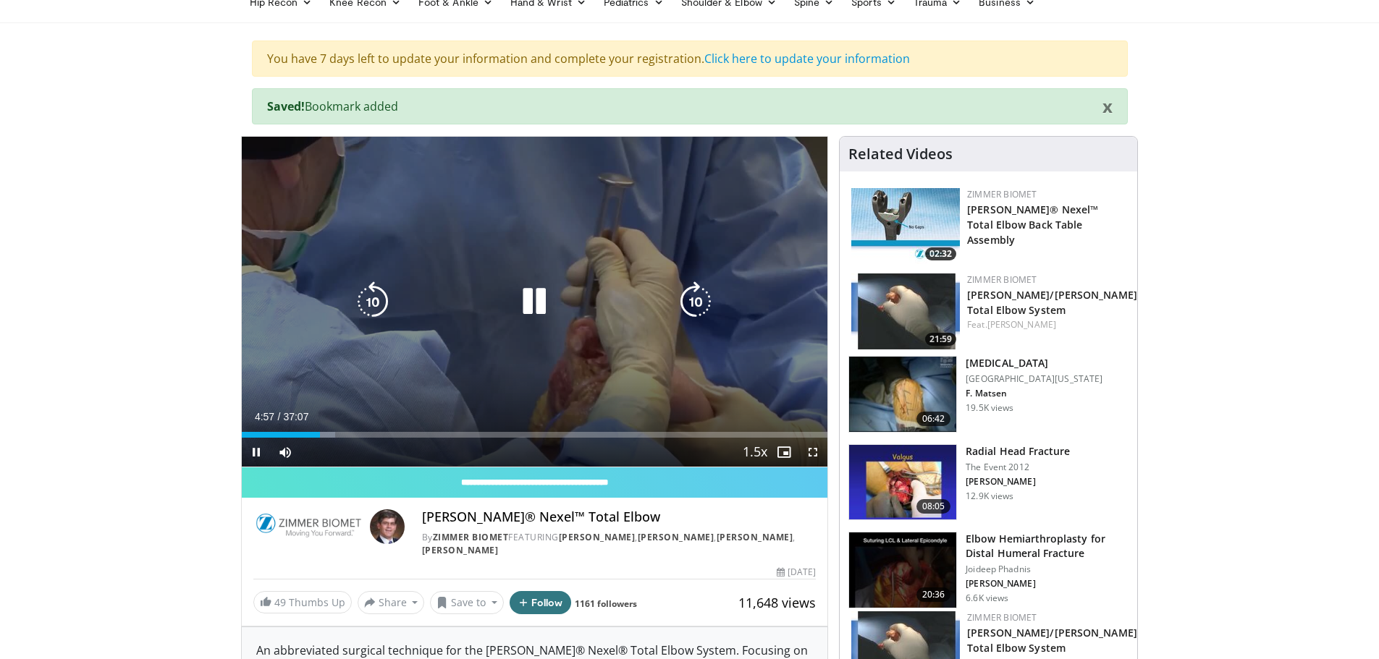
scroll to position [0, 0]
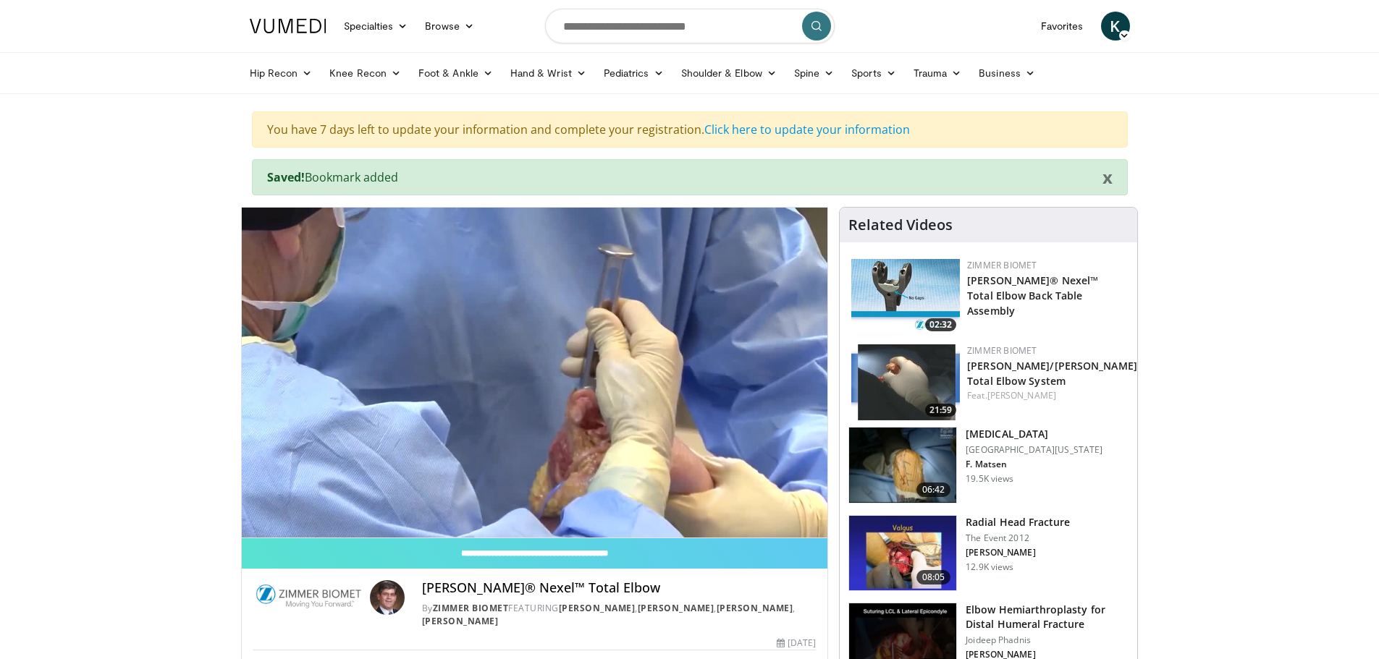
click at [626, 583] on h4 "[PERSON_NAME]® Nexel™ Total Elbow" at bounding box center [619, 589] width 394 height 16
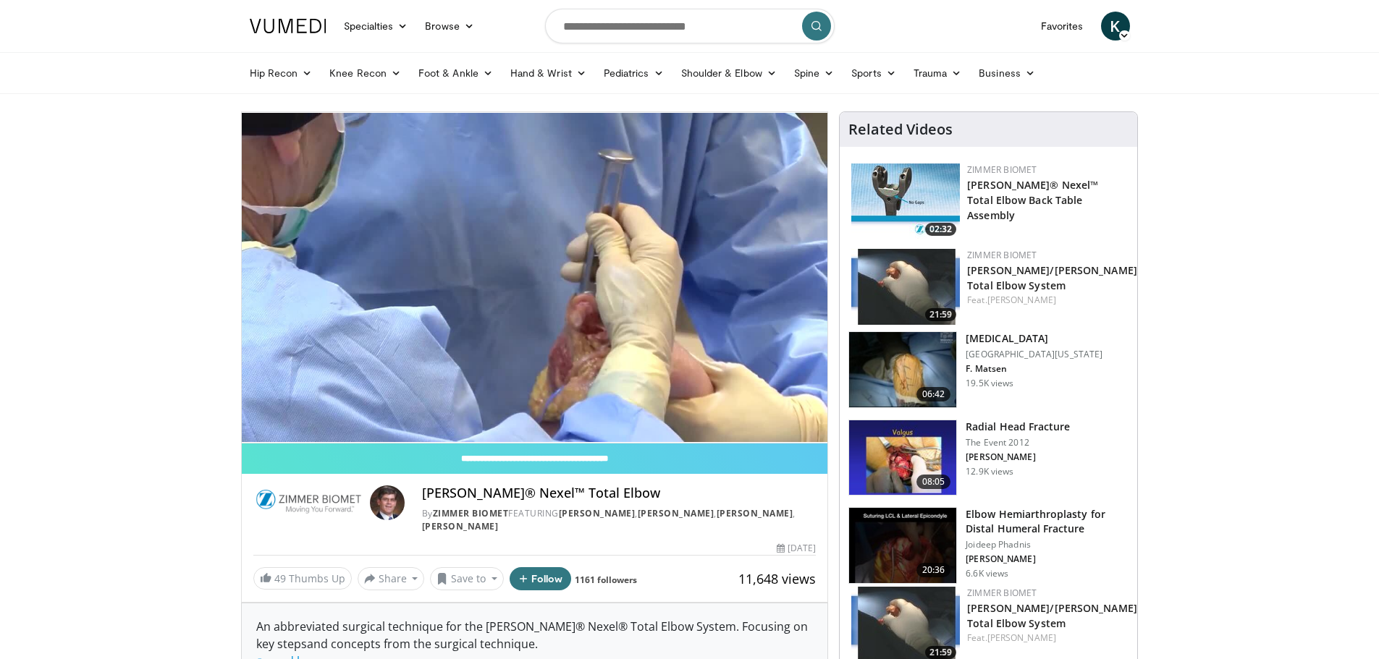
click at [615, 499] on h4 "[PERSON_NAME]® Nexel™ Total Elbow" at bounding box center [619, 494] width 394 height 16
click at [662, 495] on h4 "[PERSON_NAME]® Nexel™ Total Elbow" at bounding box center [619, 494] width 394 height 16
click at [660, 504] on div "[PERSON_NAME]® Nexel™ Total Elbow By [PERSON_NAME] Biomet FEATURING [PERSON_NAM…" at bounding box center [619, 510] width 394 height 48
click at [638, 538] on div "**********" at bounding box center [535, 517] width 586 height 147
click at [651, 499] on h4 "[PERSON_NAME]® Nexel™ Total Elbow" at bounding box center [619, 494] width 394 height 16
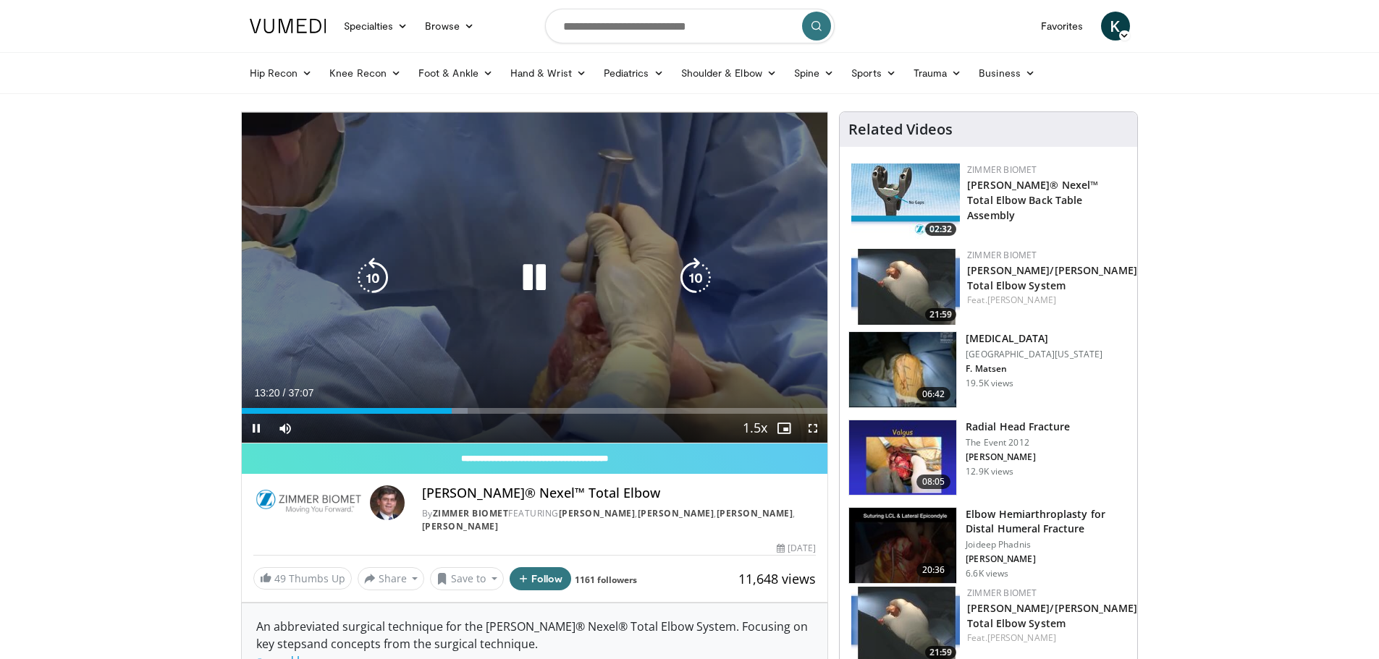
click at [548, 278] on icon "Video Player" at bounding box center [534, 278] width 41 height 41
